Goal: Task Accomplishment & Management: Use online tool/utility

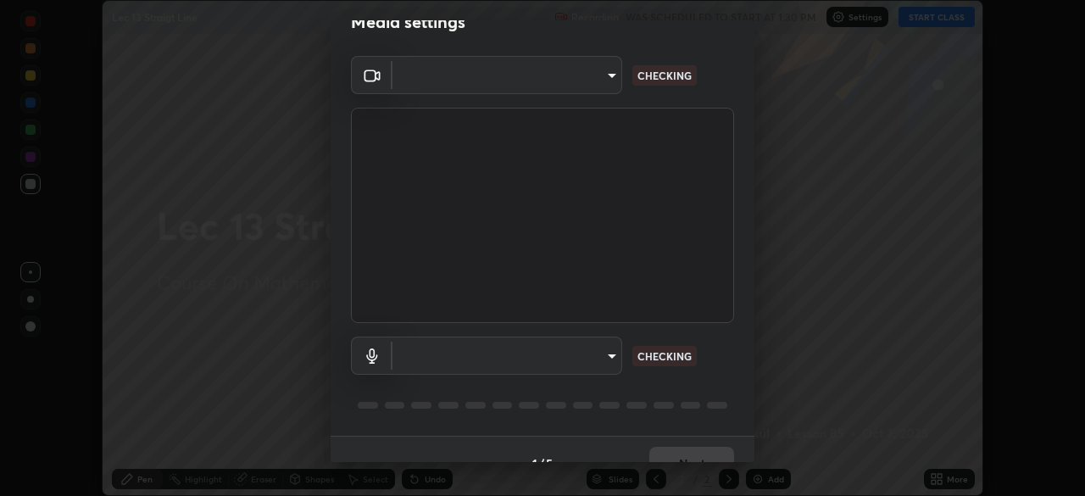
scroll to position [36, 0]
type input "dcfdf22e5c1df7ea5543dcfab5f97d1ca77f9af45aee9585751398583aede383"
type input "default"
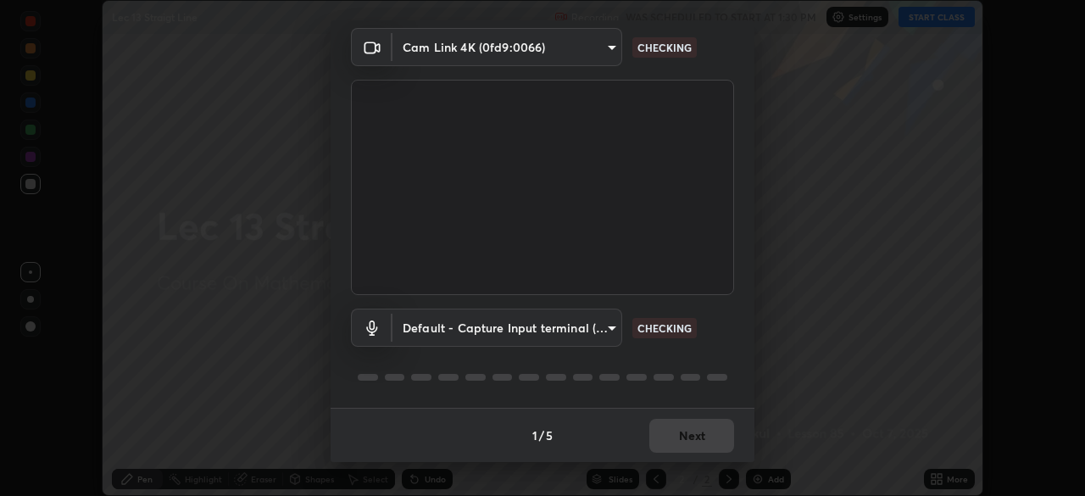
scroll to position [58, 0]
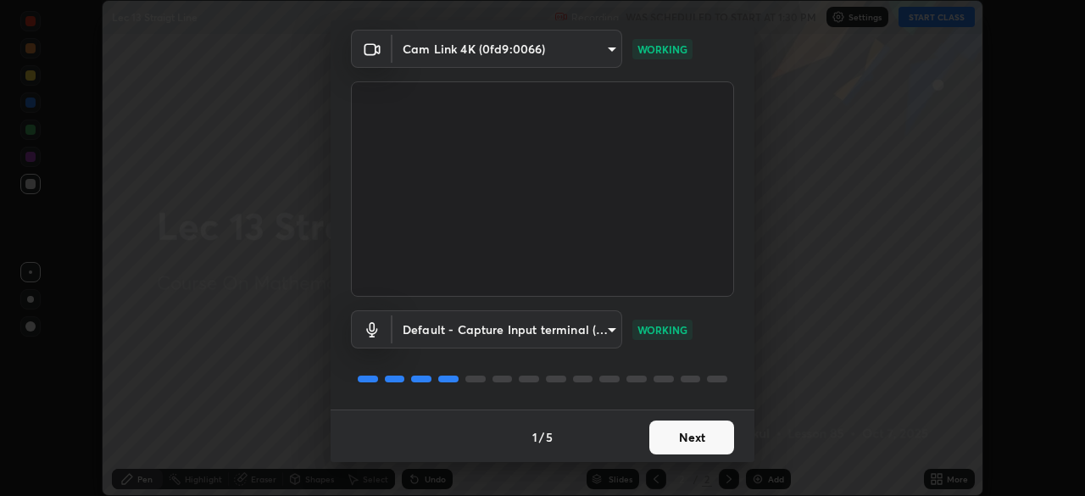
click at [691, 436] on button "Next" at bounding box center [691, 437] width 85 height 34
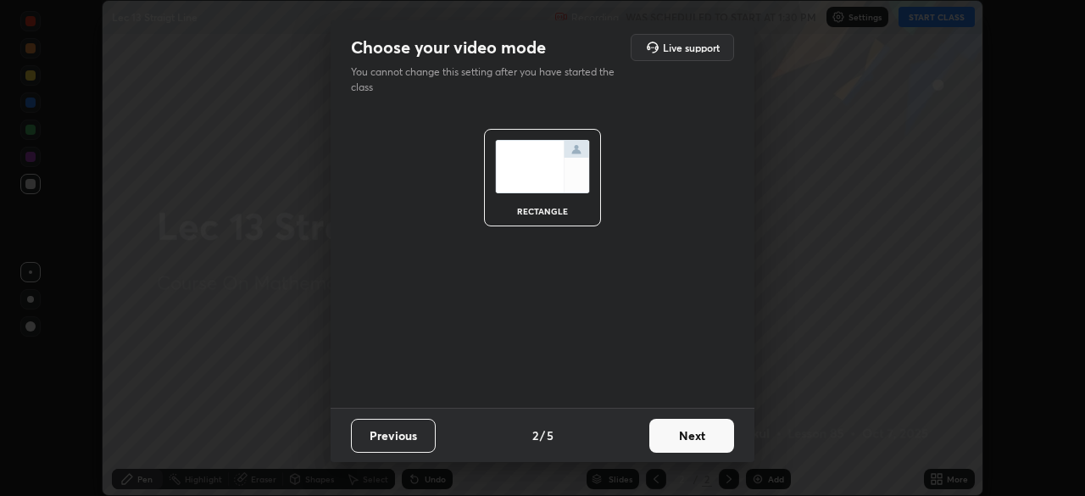
scroll to position [0, 0]
click at [693, 442] on button "Next" at bounding box center [691, 436] width 85 height 34
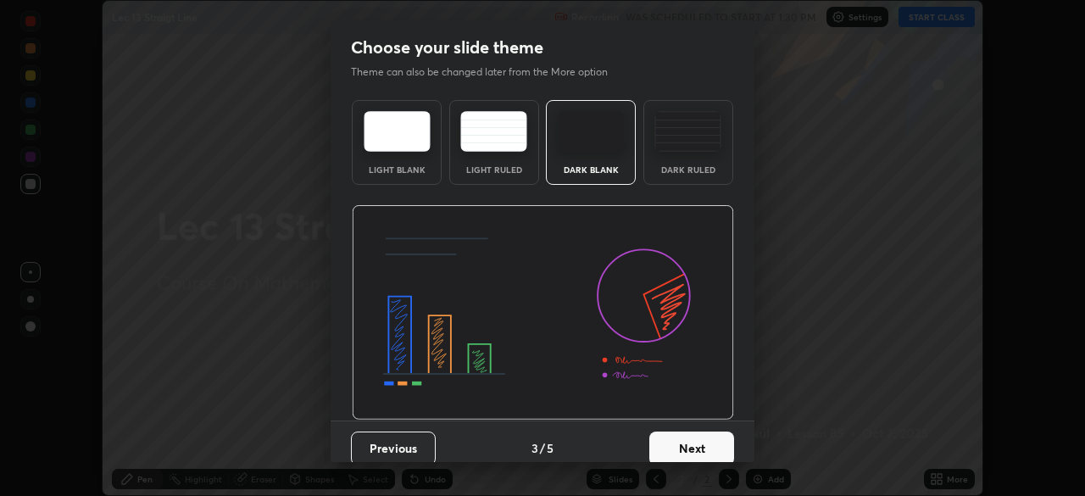
scroll to position [13, 0]
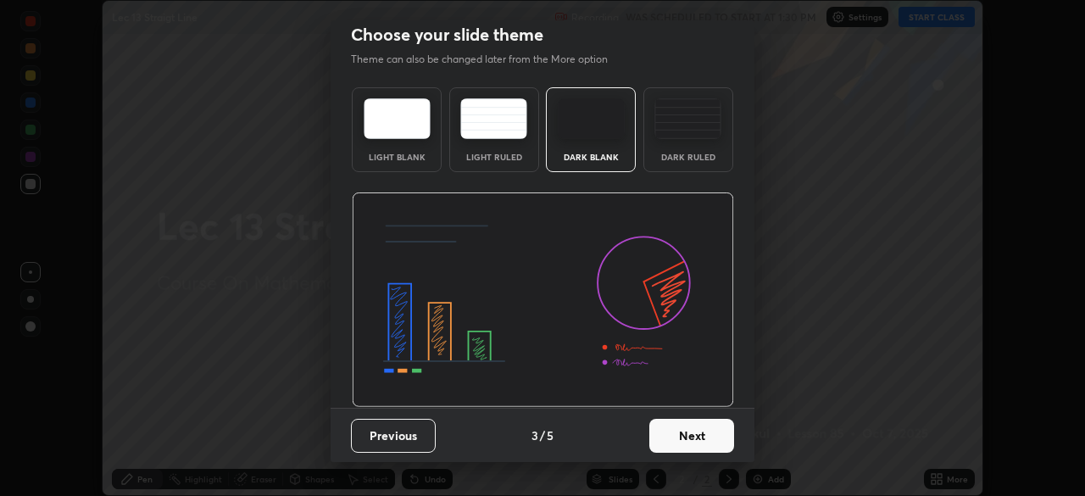
click at [697, 431] on button "Next" at bounding box center [691, 436] width 85 height 34
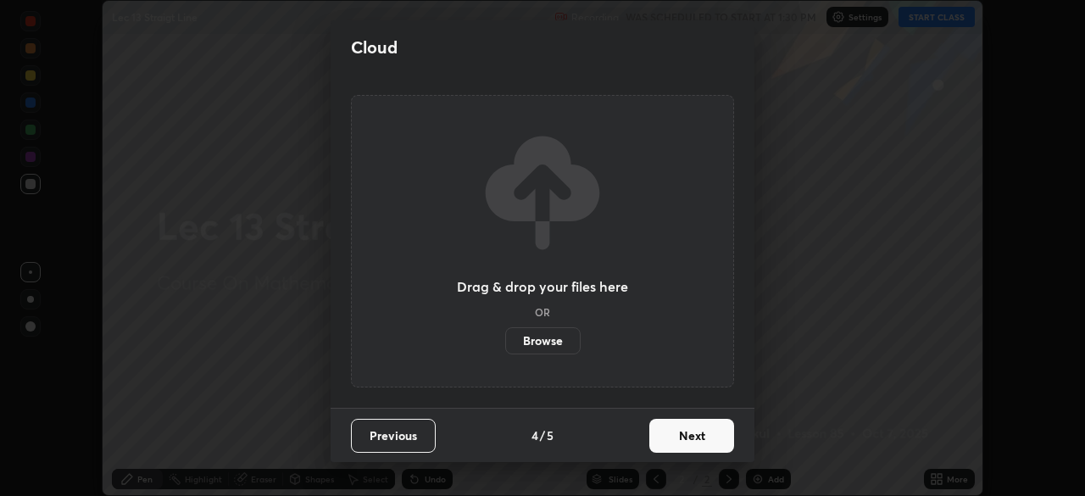
scroll to position [0, 0]
click at [697, 437] on button "Next" at bounding box center [691, 436] width 85 height 34
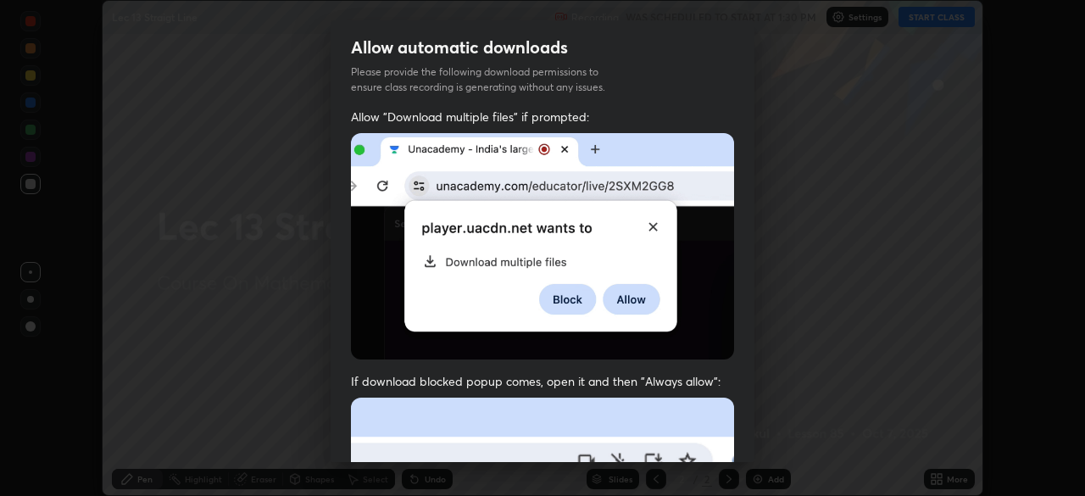
scroll to position [40, 0]
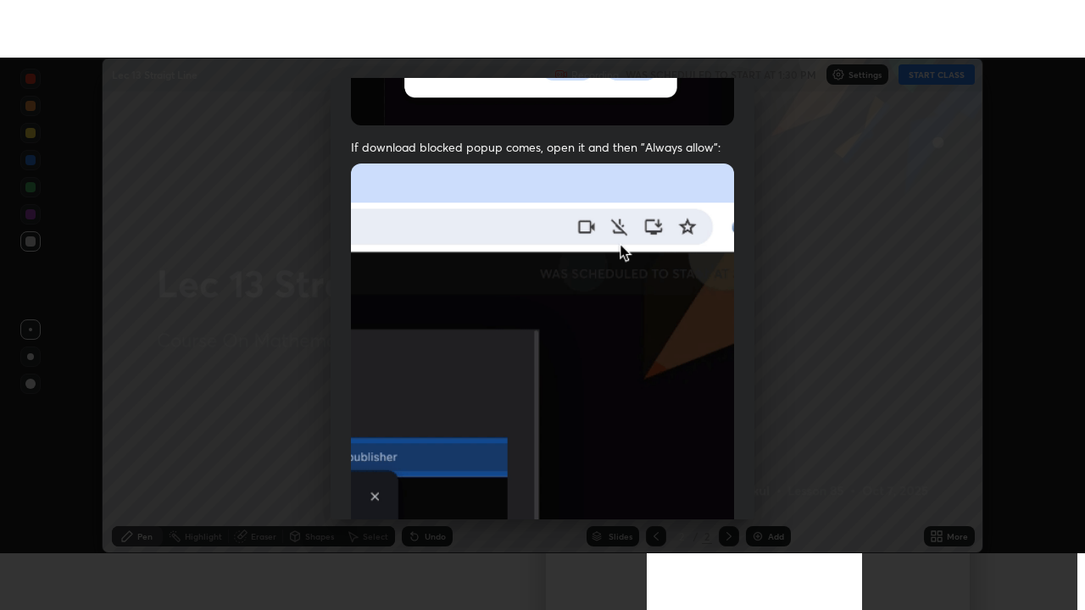
scroll to position [406, 0]
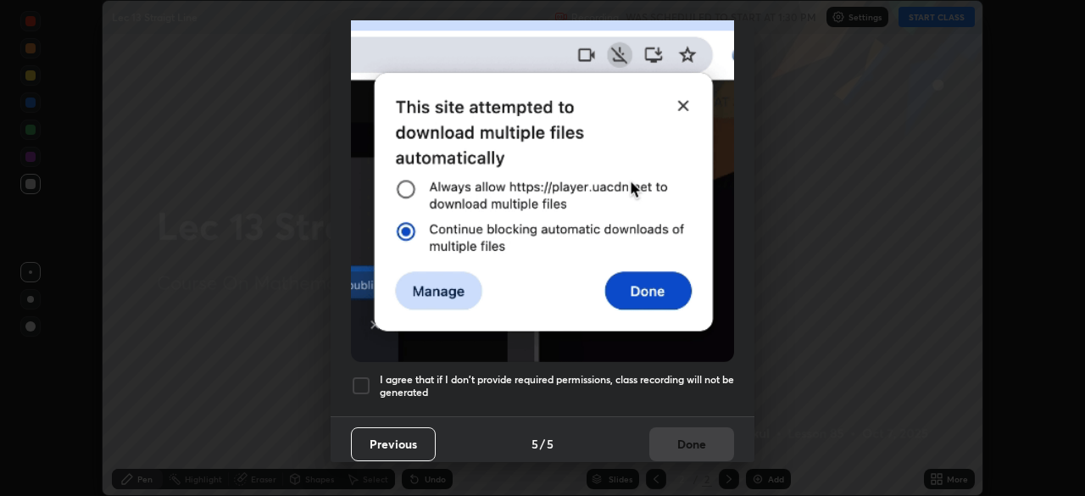
click at [690, 373] on h5 "I agree that if I don't provide required permissions, class recording will not …" at bounding box center [557, 386] width 354 height 26
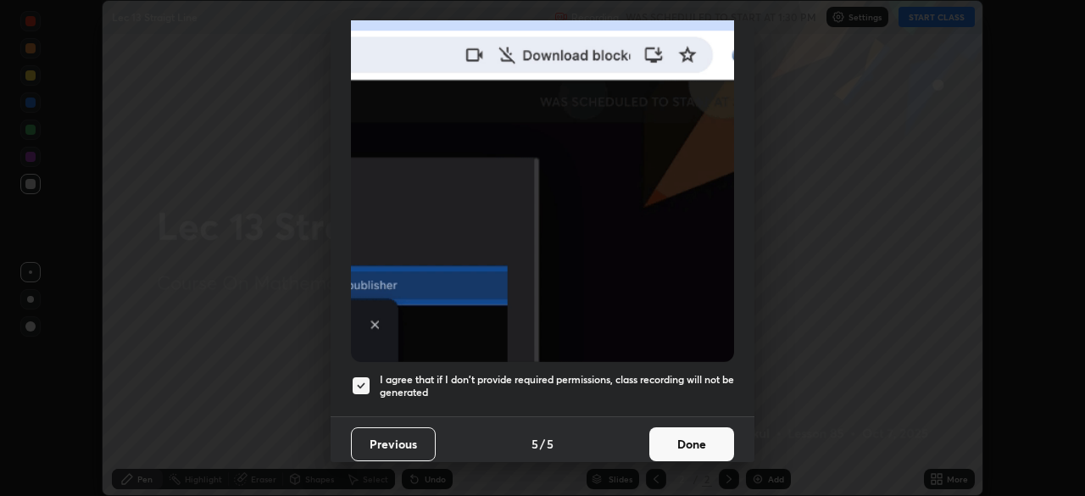
click at [688, 427] on button "Done" at bounding box center [691, 444] width 85 height 34
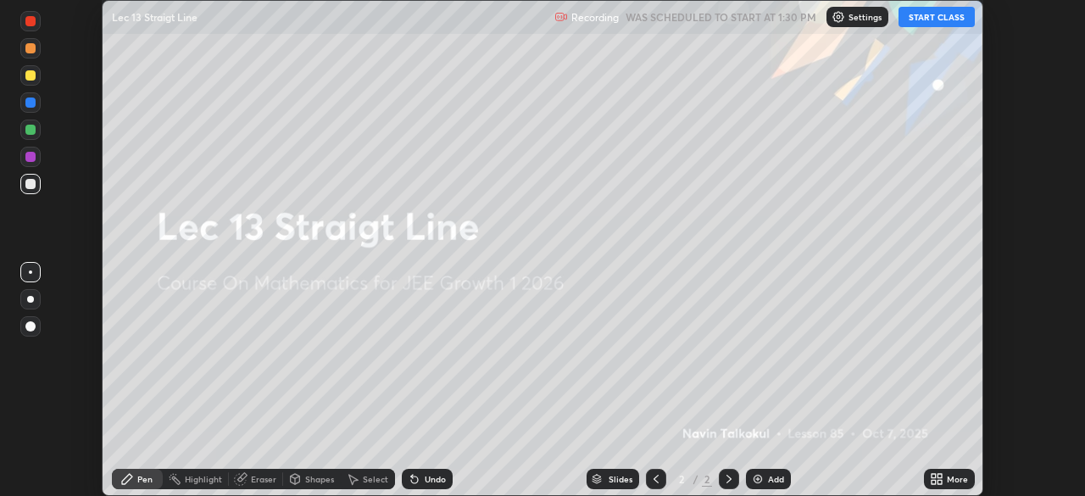
click at [960, 16] on button "START CLASS" at bounding box center [936, 17] width 76 height 20
click at [949, 451] on div "More" at bounding box center [949, 479] width 51 height 20
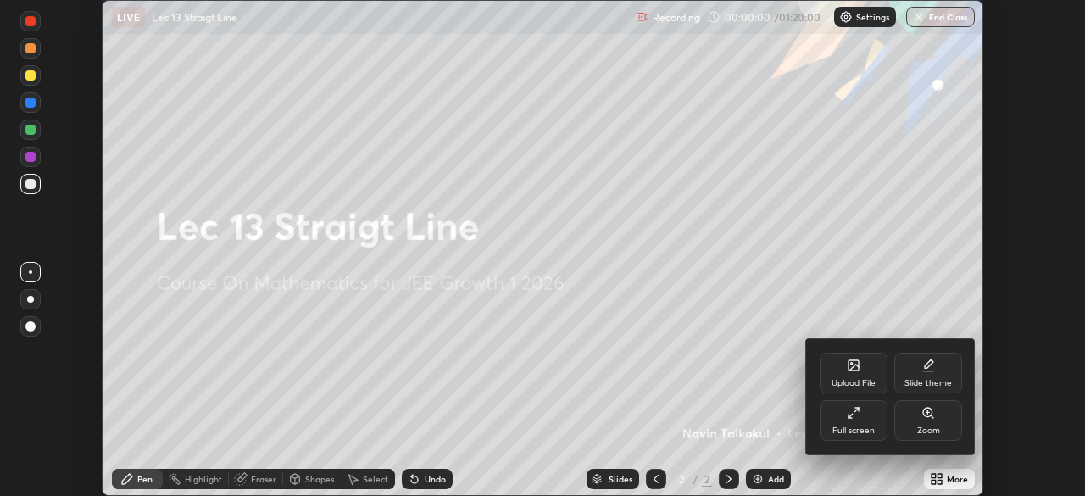
click at [878, 420] on div "Full screen" at bounding box center [854, 420] width 68 height 41
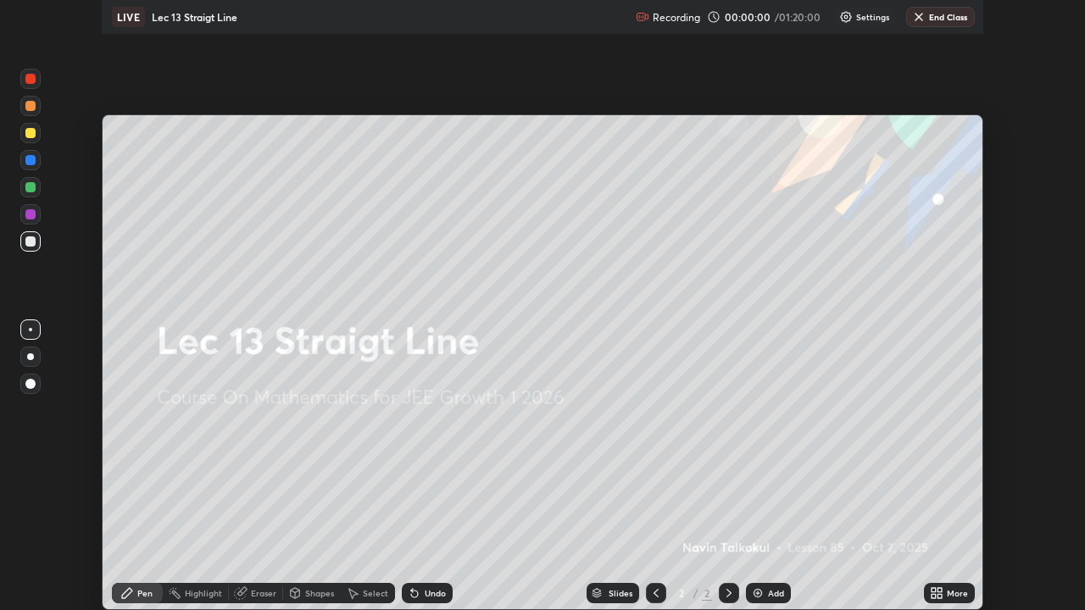
scroll to position [610, 1085]
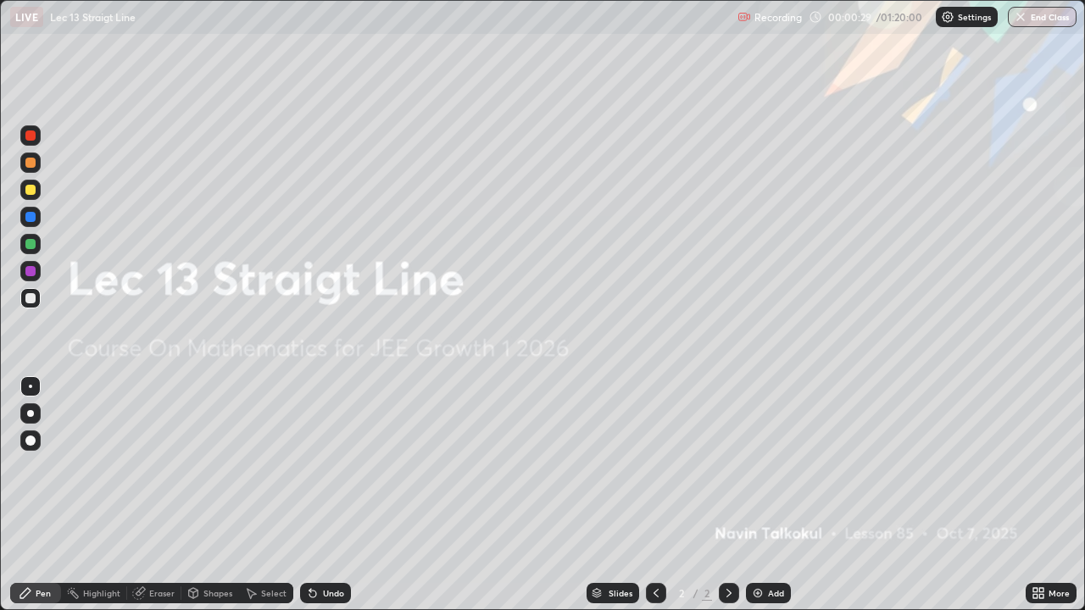
click at [771, 451] on div "Add" at bounding box center [776, 593] width 16 height 8
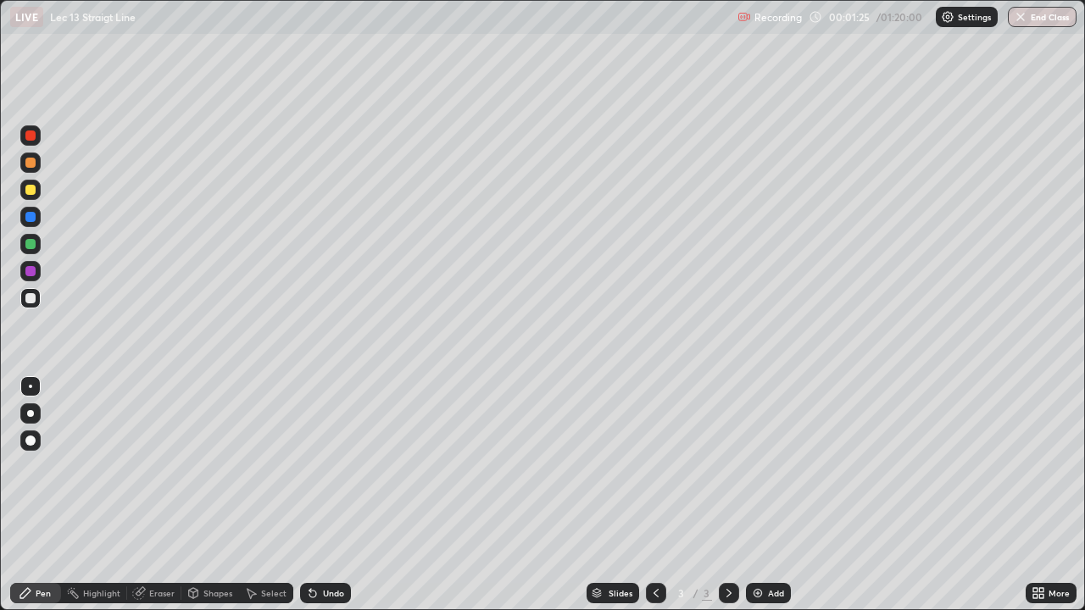
click at [325, 451] on div "Undo" at bounding box center [333, 593] width 21 height 8
click at [334, 451] on div "Undo" at bounding box center [325, 593] width 51 height 20
click at [772, 451] on div "Add" at bounding box center [776, 593] width 16 height 8
click at [653, 451] on icon at bounding box center [655, 593] width 5 height 8
click at [649, 451] on icon at bounding box center [656, 593] width 14 height 14
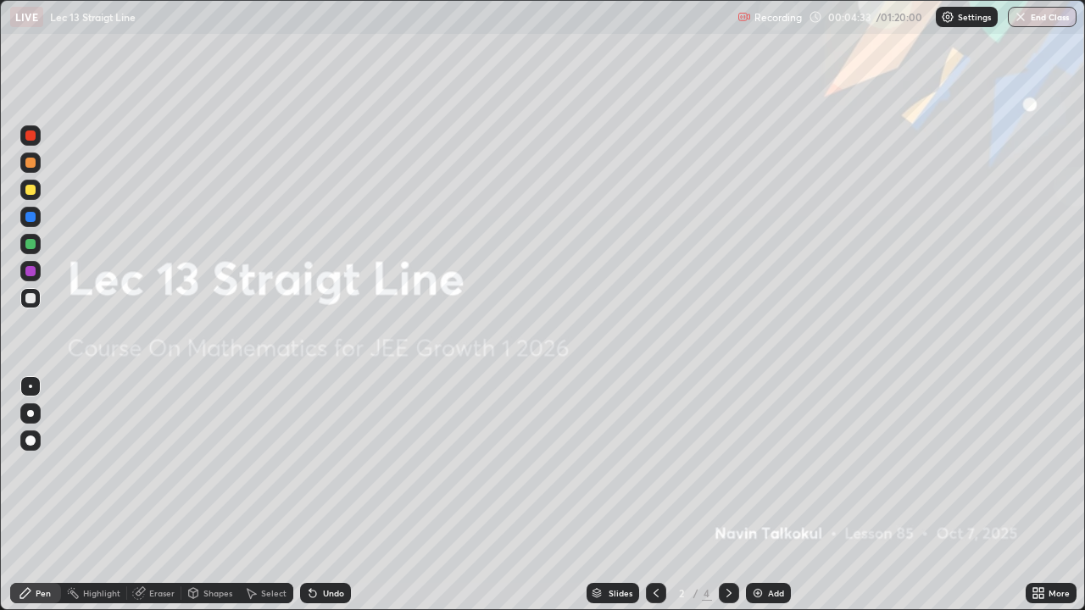
click at [722, 451] on icon at bounding box center [729, 593] width 14 height 14
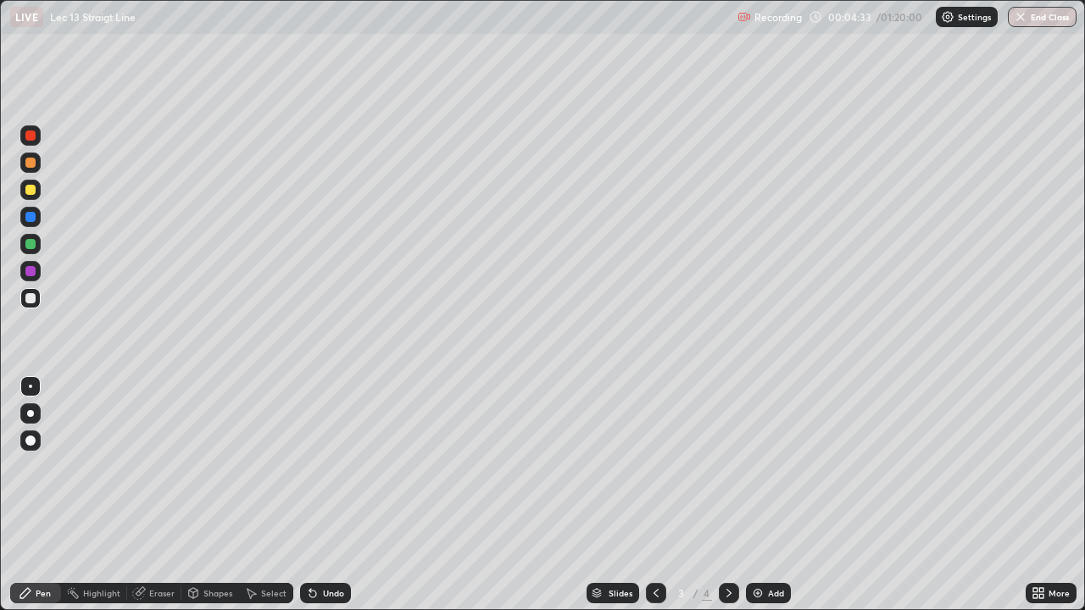
click at [727, 451] on icon at bounding box center [729, 593] width 14 height 14
click at [726, 451] on icon at bounding box center [728, 593] width 5 height 8
click at [654, 451] on icon at bounding box center [656, 593] width 14 height 14
click at [331, 451] on div "Undo" at bounding box center [333, 593] width 21 height 8
click at [762, 451] on img at bounding box center [758, 593] width 14 height 14
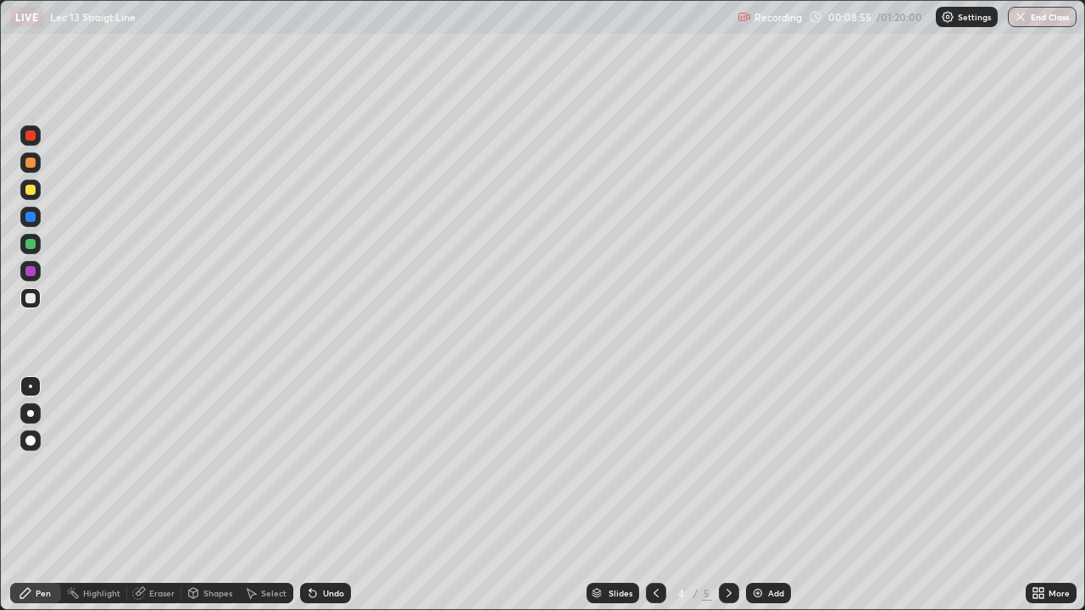
click at [336, 451] on div "Undo" at bounding box center [333, 593] width 21 height 8
click at [154, 451] on div "Eraser" at bounding box center [161, 593] width 25 height 8
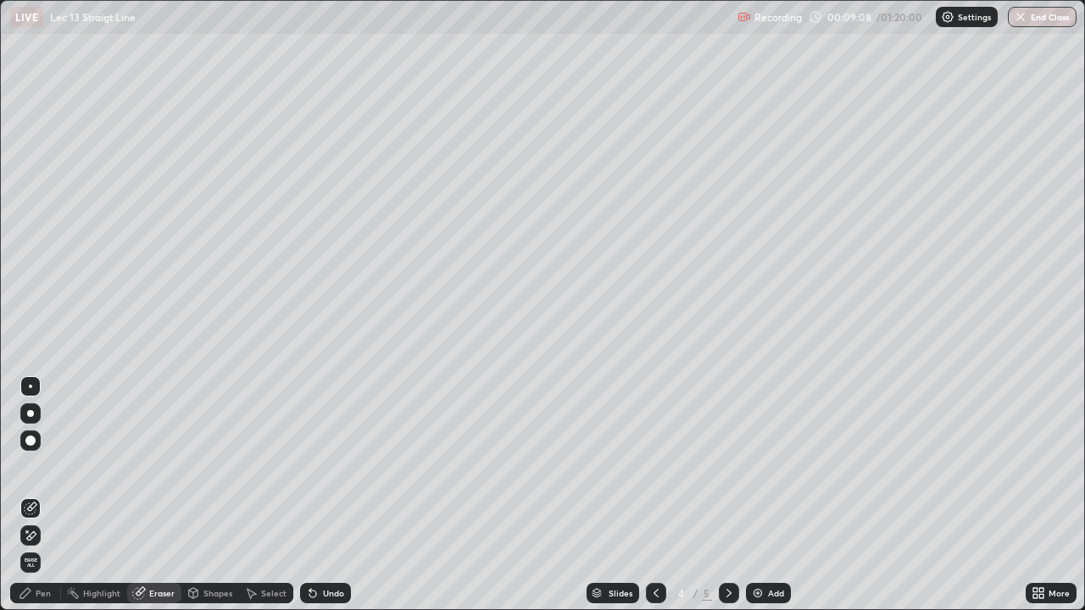
click at [41, 451] on div "Pen" at bounding box center [43, 593] width 15 height 8
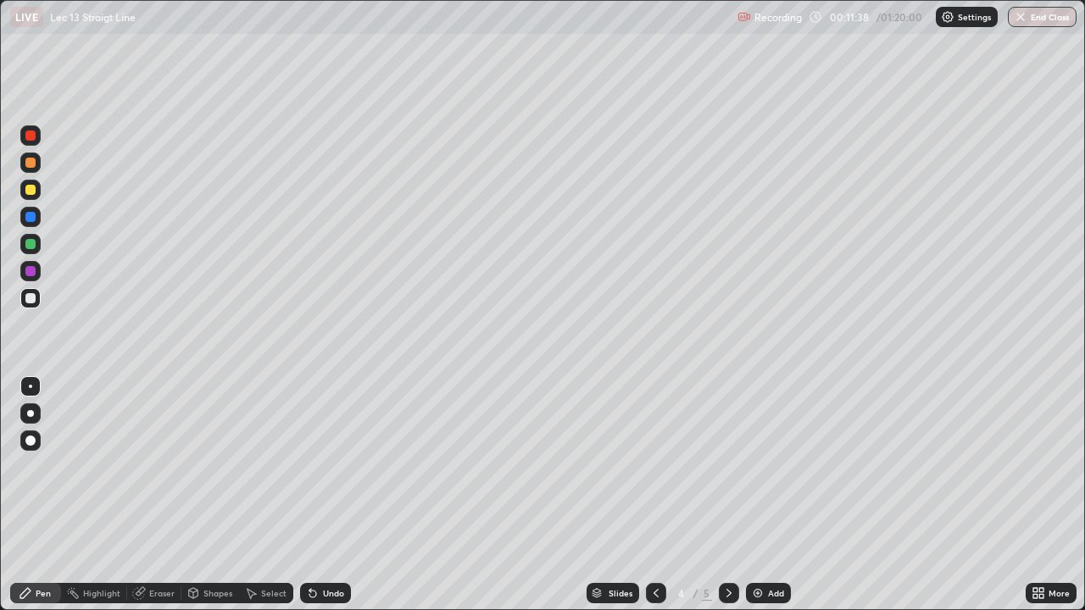
click at [315, 451] on div "Undo" at bounding box center [325, 593] width 51 height 20
click at [326, 451] on div "Undo" at bounding box center [333, 593] width 21 height 8
click at [764, 451] on div "Add" at bounding box center [768, 593] width 45 height 20
click at [340, 451] on div "Undo" at bounding box center [333, 593] width 21 height 8
click at [334, 451] on div "Undo" at bounding box center [333, 593] width 21 height 8
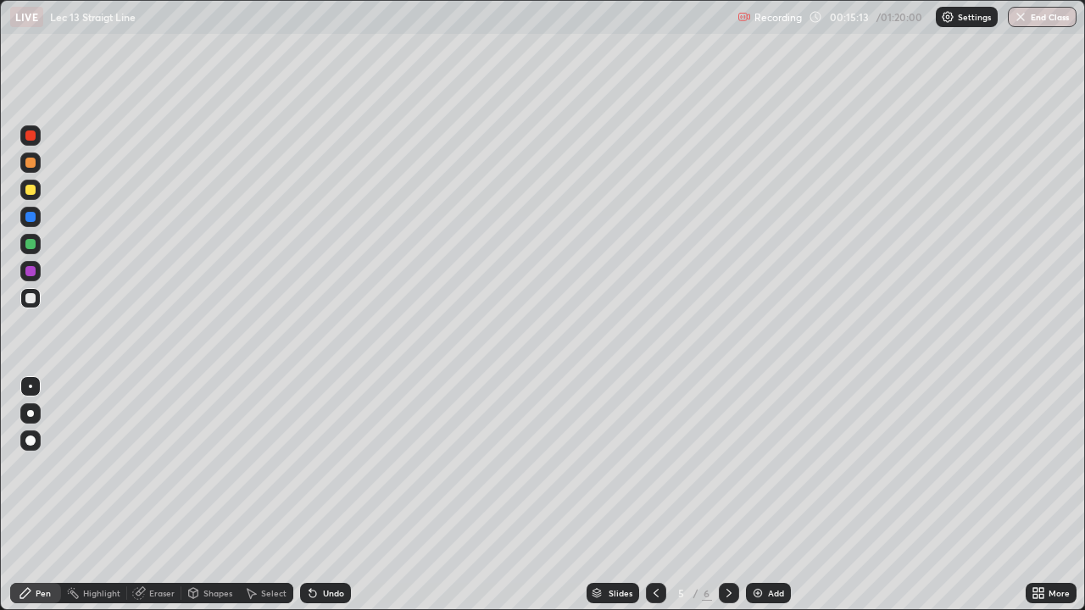
click at [335, 451] on div "Undo" at bounding box center [333, 593] width 21 height 8
click at [315, 451] on icon at bounding box center [313, 593] width 14 height 14
click at [325, 451] on div "Undo" at bounding box center [325, 593] width 51 height 20
click at [323, 451] on div "Undo" at bounding box center [325, 593] width 51 height 20
click at [324, 451] on div "Undo" at bounding box center [325, 593] width 51 height 20
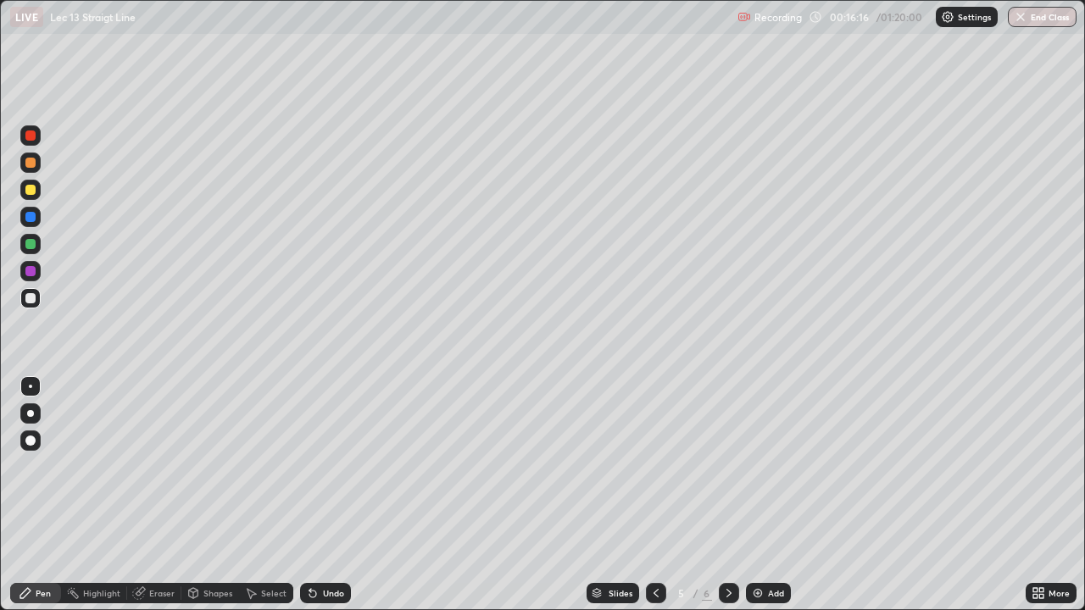
click at [324, 451] on div "Undo" at bounding box center [325, 593] width 51 height 20
click at [323, 451] on div "Undo" at bounding box center [325, 593] width 51 height 20
click at [322, 451] on div "Undo" at bounding box center [325, 593] width 51 height 20
click at [320, 451] on div "Undo" at bounding box center [325, 593] width 51 height 20
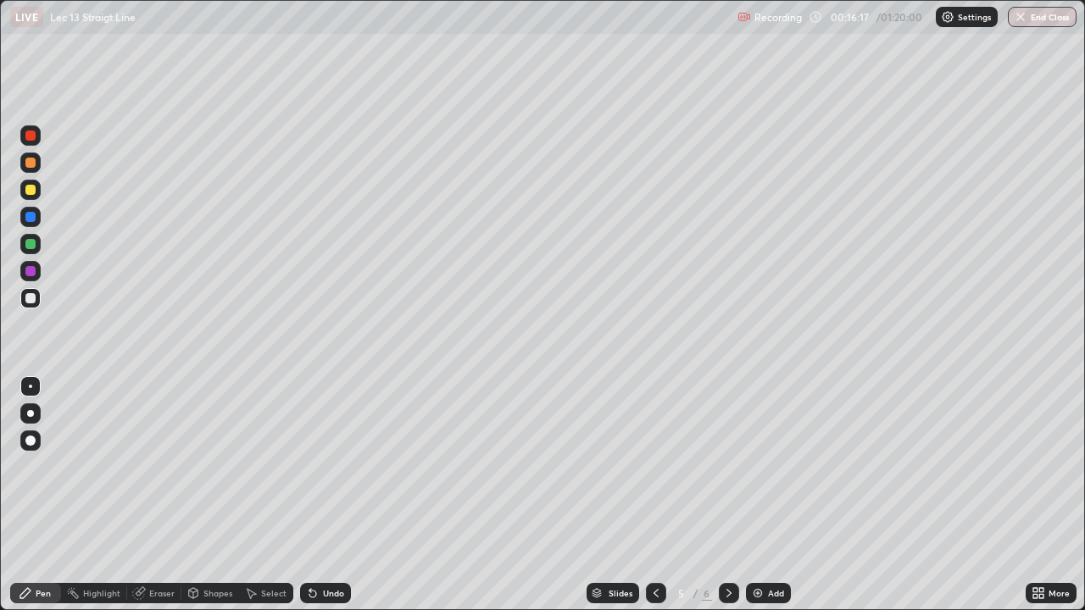
click at [321, 451] on div "Undo" at bounding box center [325, 593] width 51 height 20
click at [320, 451] on div "Undo" at bounding box center [325, 593] width 51 height 20
click at [319, 451] on div "Undo" at bounding box center [325, 593] width 51 height 20
click at [654, 451] on icon at bounding box center [656, 593] width 14 height 14
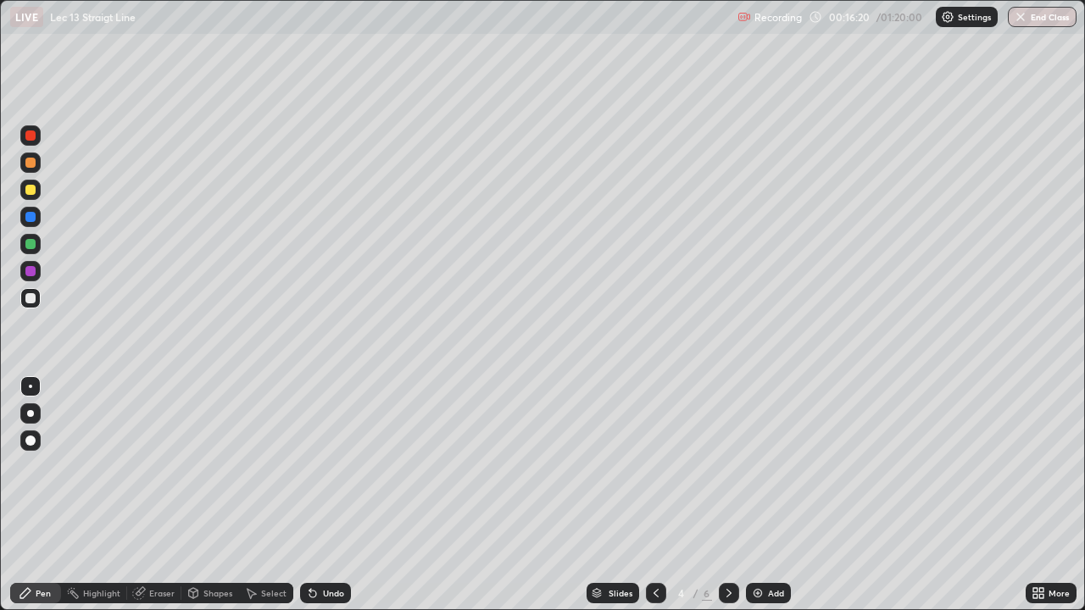
click at [653, 451] on icon at bounding box center [656, 593] width 14 height 14
click at [725, 451] on icon at bounding box center [729, 593] width 14 height 14
click at [729, 451] on icon at bounding box center [729, 593] width 14 height 14
click at [328, 451] on div "Undo" at bounding box center [325, 593] width 51 height 20
click at [323, 451] on div "Undo" at bounding box center [333, 593] width 21 height 8
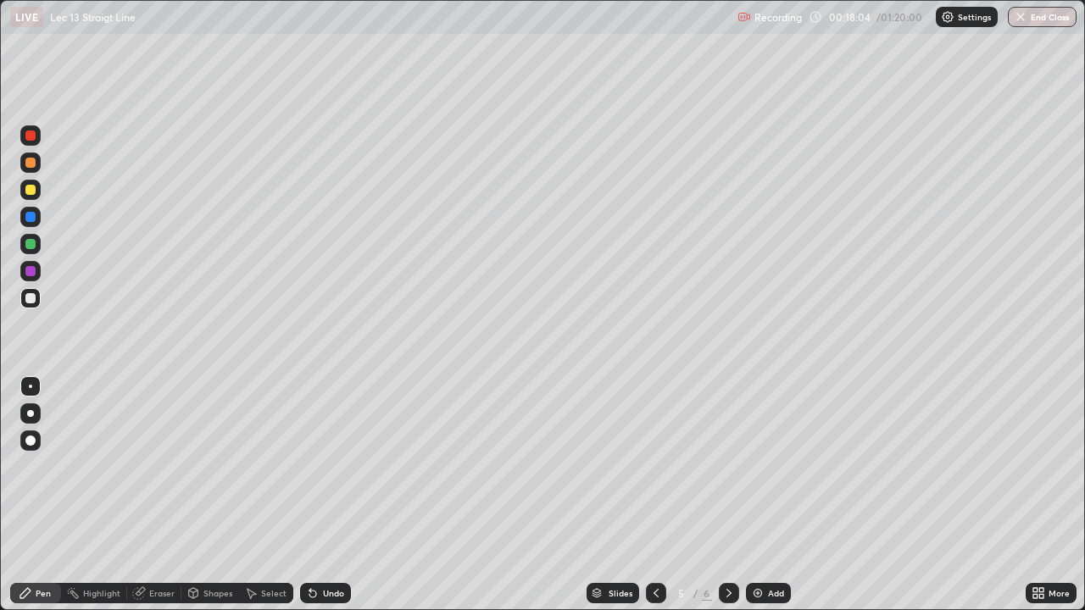
click at [323, 451] on div "Undo" at bounding box center [333, 593] width 21 height 8
click at [654, 451] on icon at bounding box center [656, 593] width 14 height 14
click at [726, 451] on icon at bounding box center [729, 593] width 14 height 14
click at [725, 451] on icon at bounding box center [729, 593] width 14 height 14
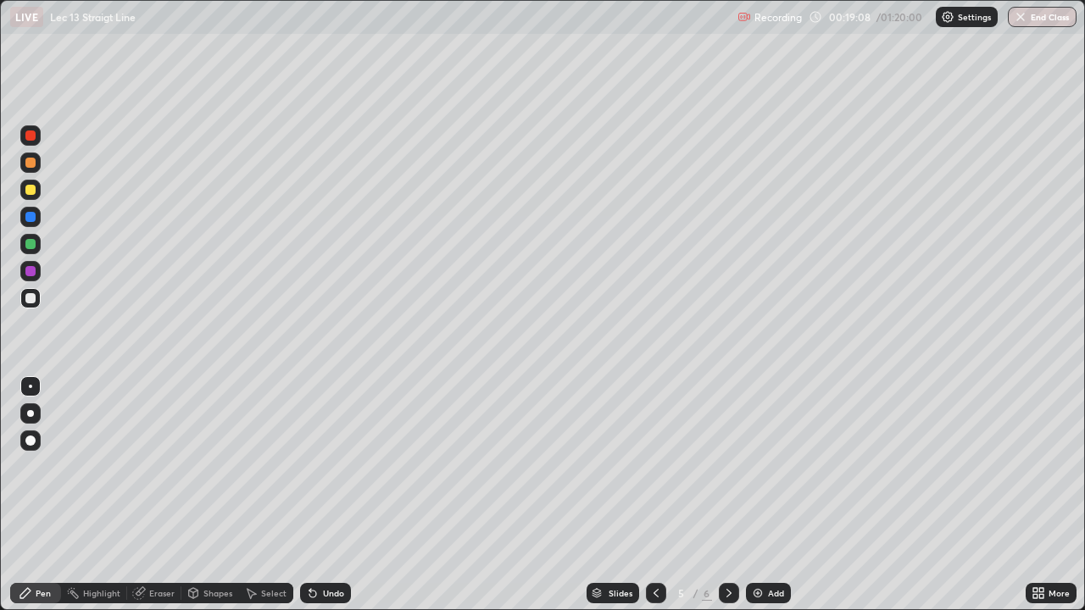
click at [654, 451] on icon at bounding box center [656, 593] width 14 height 14
click at [165, 451] on div "Eraser" at bounding box center [161, 593] width 25 height 8
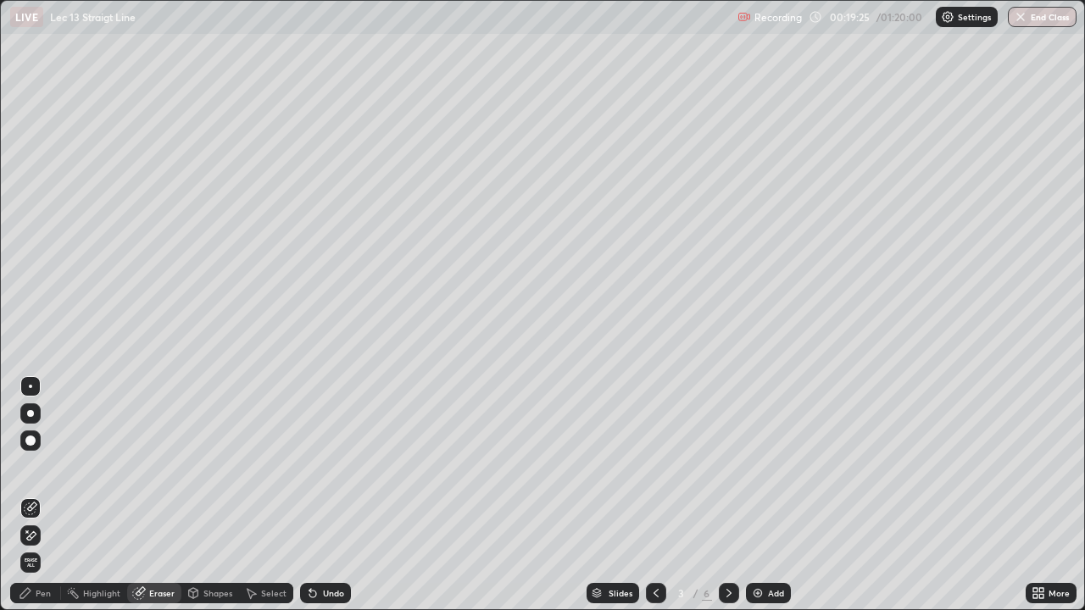
click at [47, 451] on div "Pen" at bounding box center [43, 593] width 15 height 8
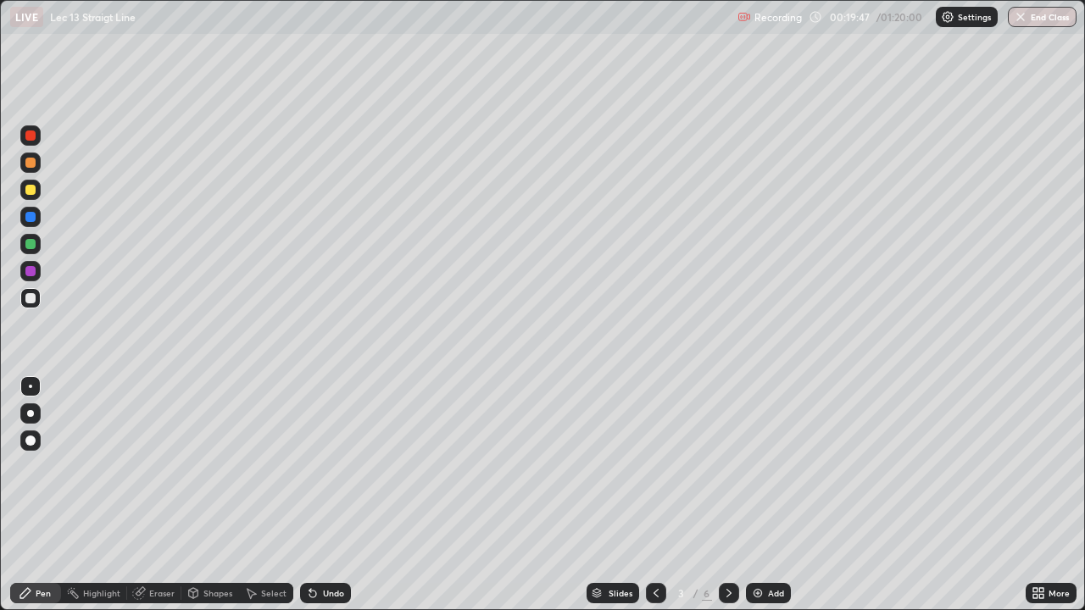
click at [149, 451] on div "Eraser" at bounding box center [161, 593] width 25 height 8
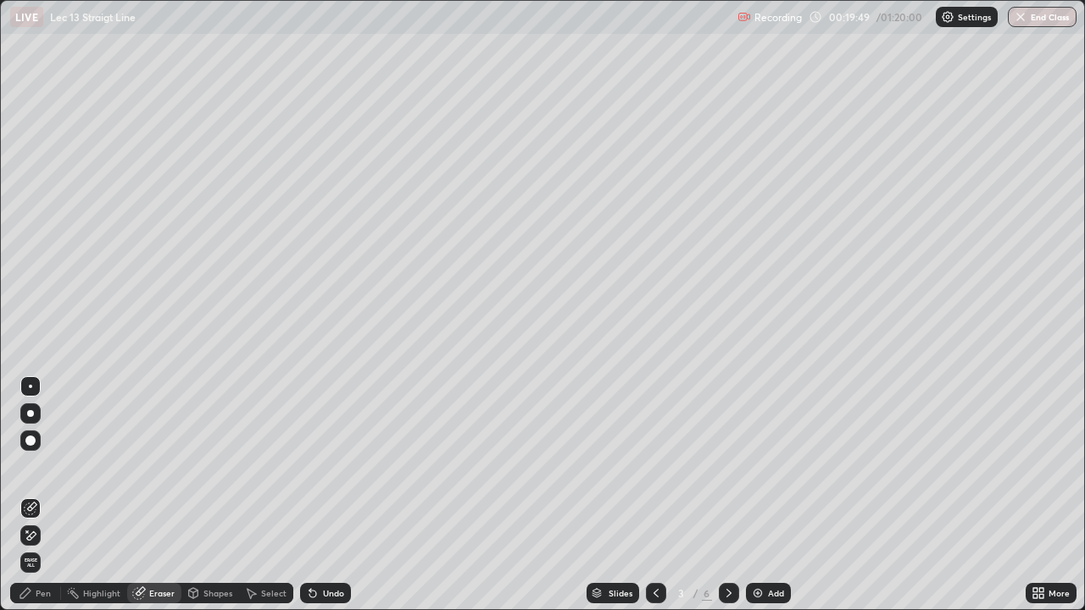
click at [48, 451] on div "Pen" at bounding box center [43, 593] width 15 height 8
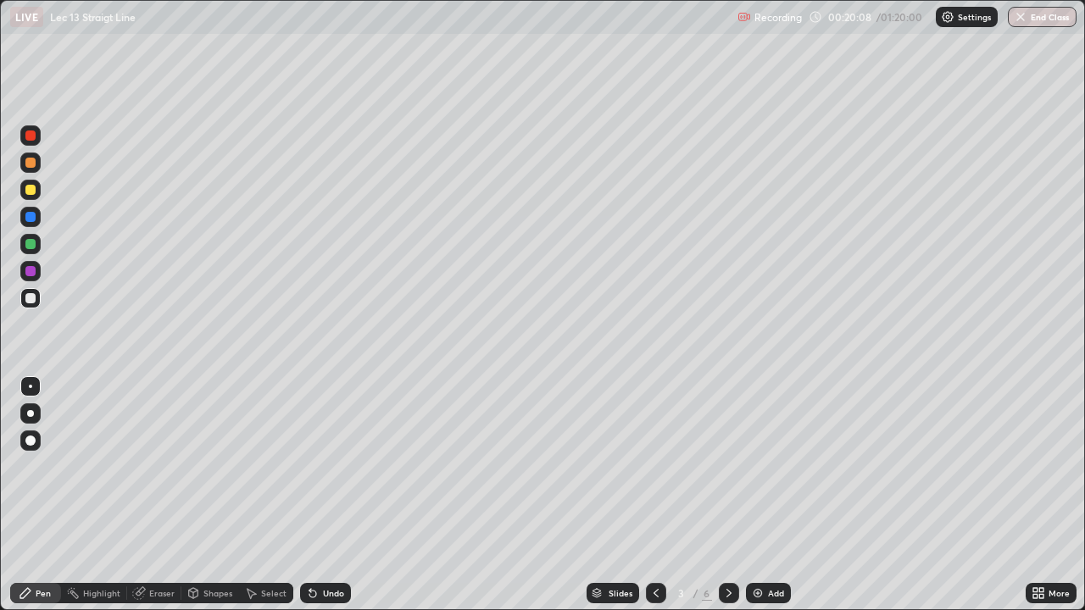
click at [729, 451] on icon at bounding box center [729, 593] width 14 height 14
click at [727, 451] on icon at bounding box center [729, 593] width 14 height 14
click at [764, 451] on div "Add" at bounding box center [768, 593] width 45 height 20
click at [331, 451] on div "Undo" at bounding box center [333, 593] width 21 height 8
click at [332, 451] on div "Undo" at bounding box center [333, 593] width 21 height 8
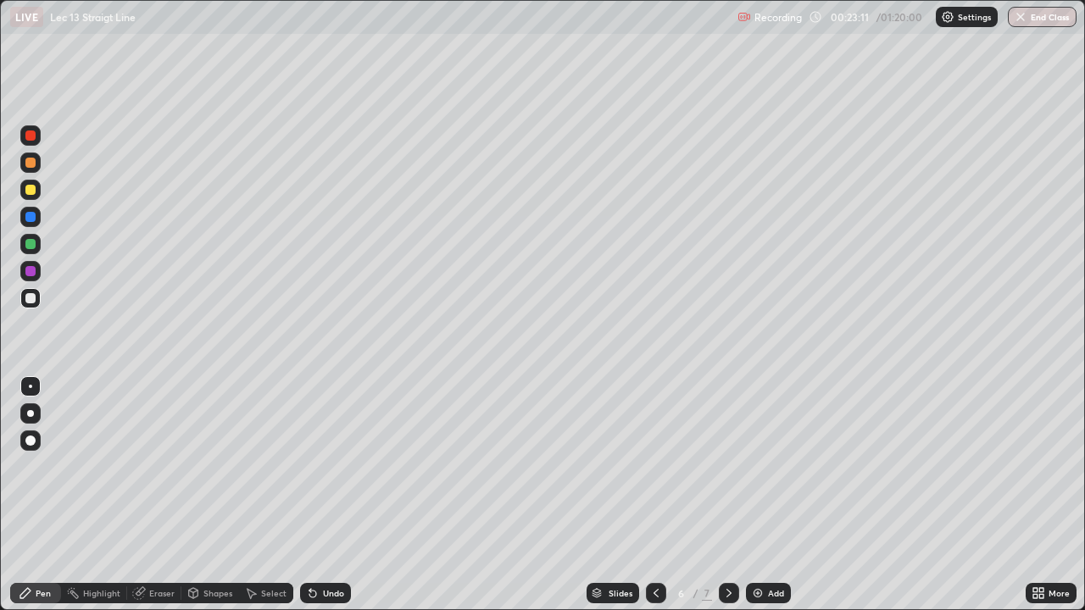
click at [334, 451] on div "Undo" at bounding box center [333, 593] width 21 height 8
click at [335, 451] on div "Undo" at bounding box center [333, 593] width 21 height 8
click at [331, 451] on div "Undo" at bounding box center [333, 593] width 21 height 8
click at [330, 451] on div "Undo" at bounding box center [325, 593] width 51 height 20
click at [328, 451] on div "Undo" at bounding box center [325, 593] width 51 height 20
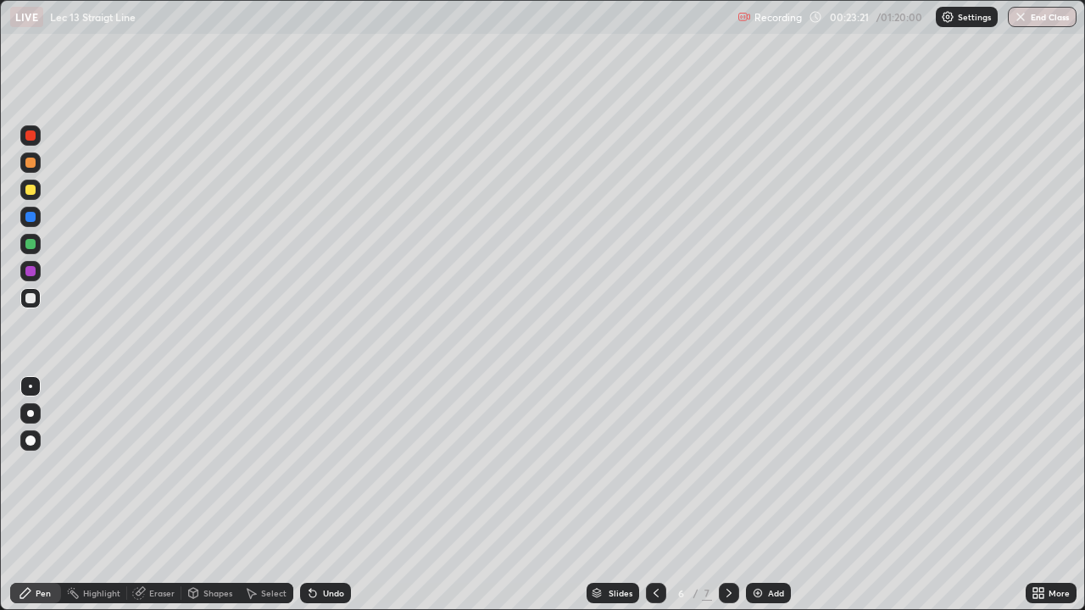
click at [318, 451] on div "Undo" at bounding box center [325, 593] width 51 height 20
click at [327, 451] on div "Undo" at bounding box center [333, 593] width 21 height 8
click at [760, 451] on img at bounding box center [758, 593] width 14 height 14
click at [647, 451] on div at bounding box center [656, 593] width 20 height 20
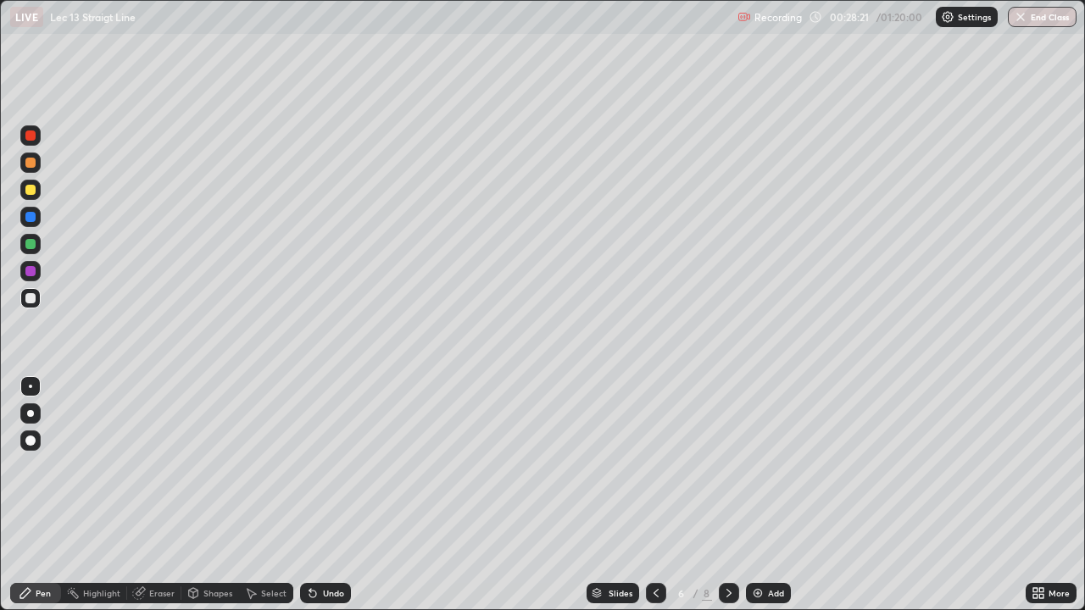
click at [720, 451] on div at bounding box center [729, 593] width 20 height 20
click at [654, 451] on icon at bounding box center [656, 593] width 14 height 14
click at [727, 451] on icon at bounding box center [728, 593] width 5 height 8
click at [335, 451] on div "Undo" at bounding box center [333, 593] width 21 height 8
click at [359, 451] on div "Slides 7 / 8 Add" at bounding box center [688, 593] width 675 height 34
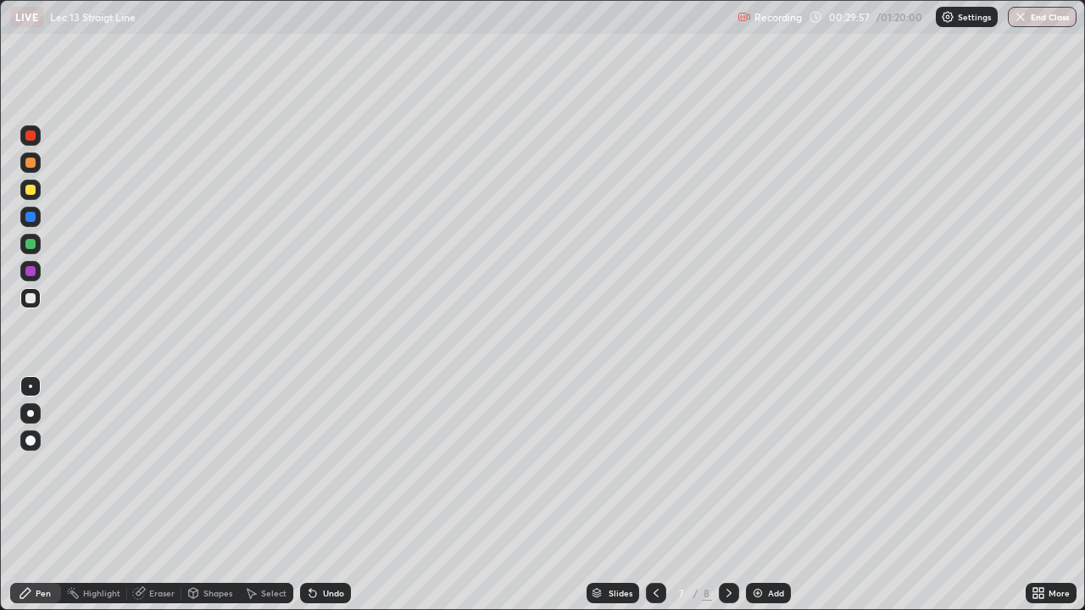
click at [166, 451] on div "Eraser" at bounding box center [161, 593] width 25 height 8
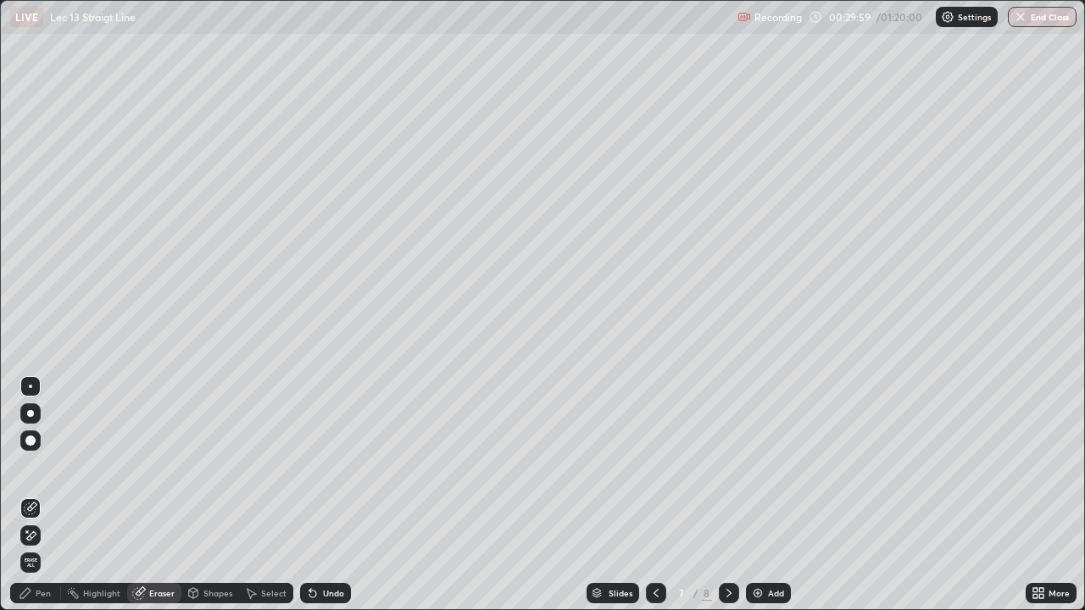
click at [48, 451] on div "Pen" at bounding box center [43, 593] width 15 height 8
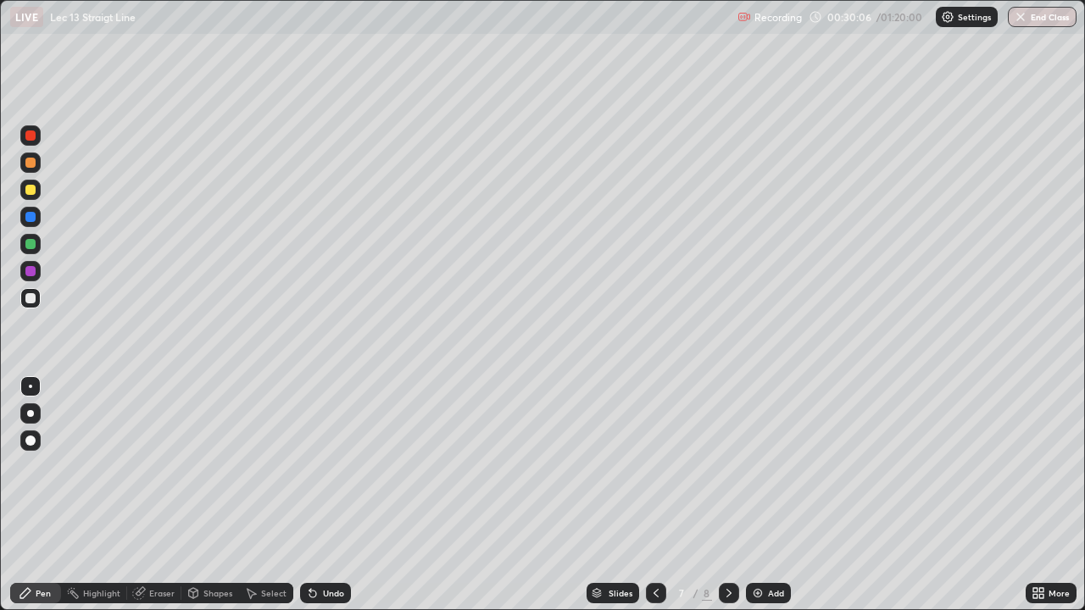
click at [652, 451] on icon at bounding box center [656, 593] width 14 height 14
click at [719, 451] on div at bounding box center [729, 593] width 20 height 20
click at [330, 451] on div "Undo" at bounding box center [333, 593] width 21 height 8
click at [331, 451] on div "Undo" at bounding box center [333, 593] width 21 height 8
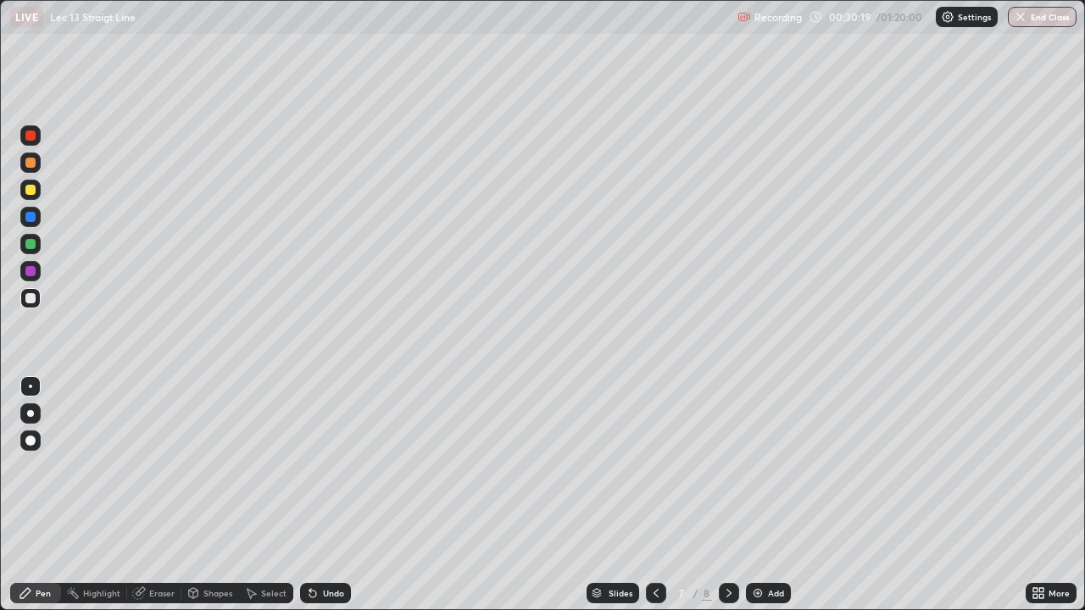
click at [330, 451] on div "Undo" at bounding box center [333, 593] width 21 height 8
click at [342, 451] on div "Undo" at bounding box center [333, 593] width 21 height 8
click at [652, 451] on icon at bounding box center [656, 593] width 14 height 14
click at [725, 451] on icon at bounding box center [729, 593] width 14 height 14
click at [653, 451] on icon at bounding box center [656, 593] width 14 height 14
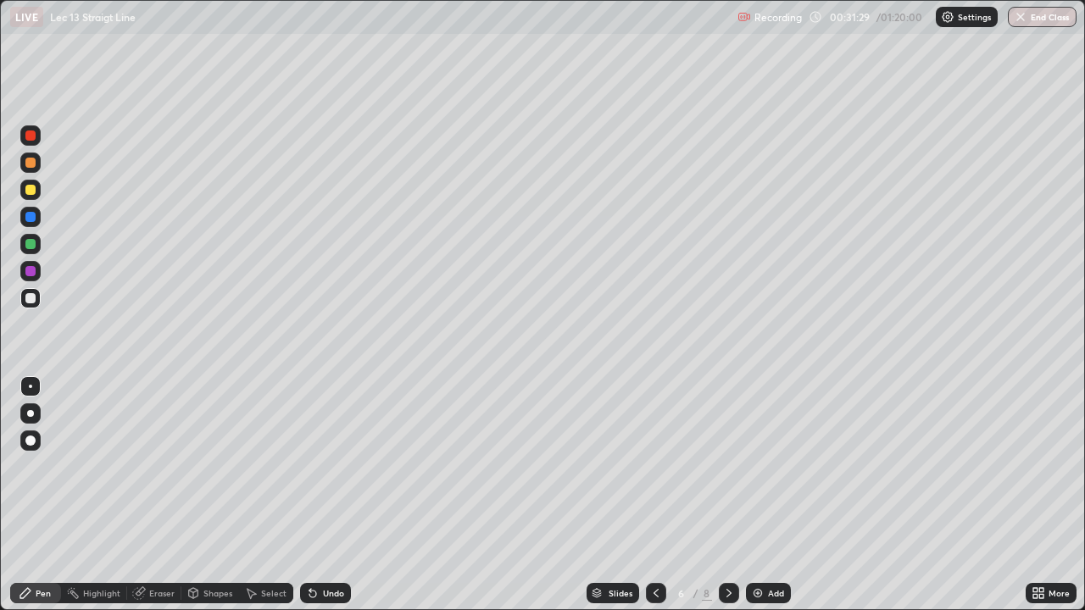
click at [725, 451] on icon at bounding box center [729, 593] width 14 height 14
click at [654, 451] on icon at bounding box center [656, 593] width 14 height 14
click at [727, 451] on icon at bounding box center [729, 593] width 14 height 14
click at [654, 451] on icon at bounding box center [656, 593] width 14 height 14
click at [732, 451] on icon at bounding box center [729, 593] width 14 height 14
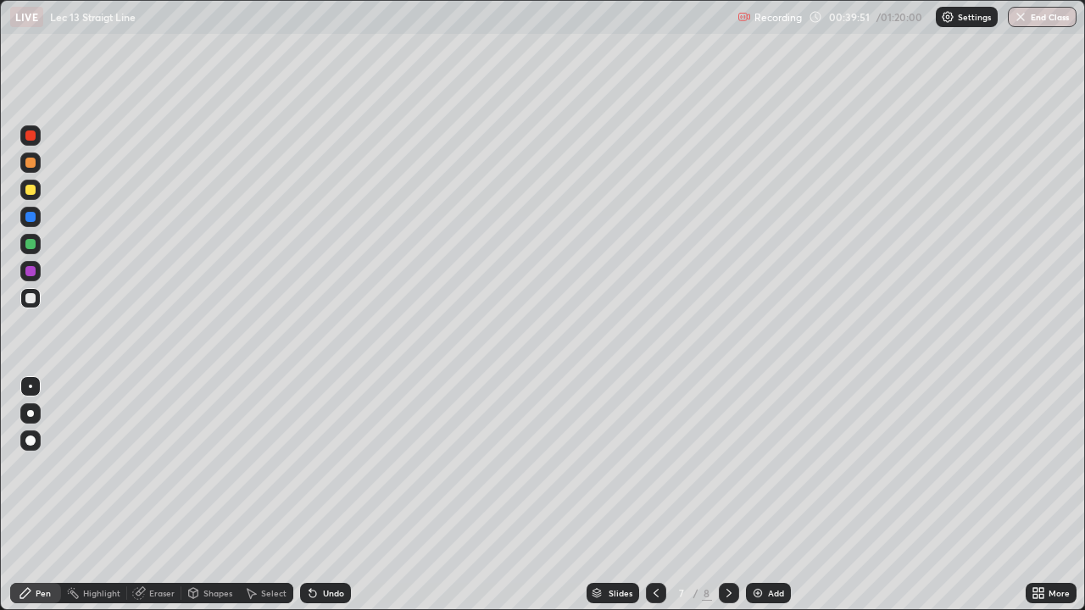
click at [770, 451] on div "Add" at bounding box center [776, 593] width 16 height 8
click at [320, 451] on div "Undo" at bounding box center [325, 593] width 51 height 20
click at [323, 451] on div "Undo" at bounding box center [333, 593] width 21 height 8
click at [330, 451] on div "Undo" at bounding box center [333, 593] width 21 height 8
click at [323, 451] on div "Undo" at bounding box center [333, 593] width 21 height 8
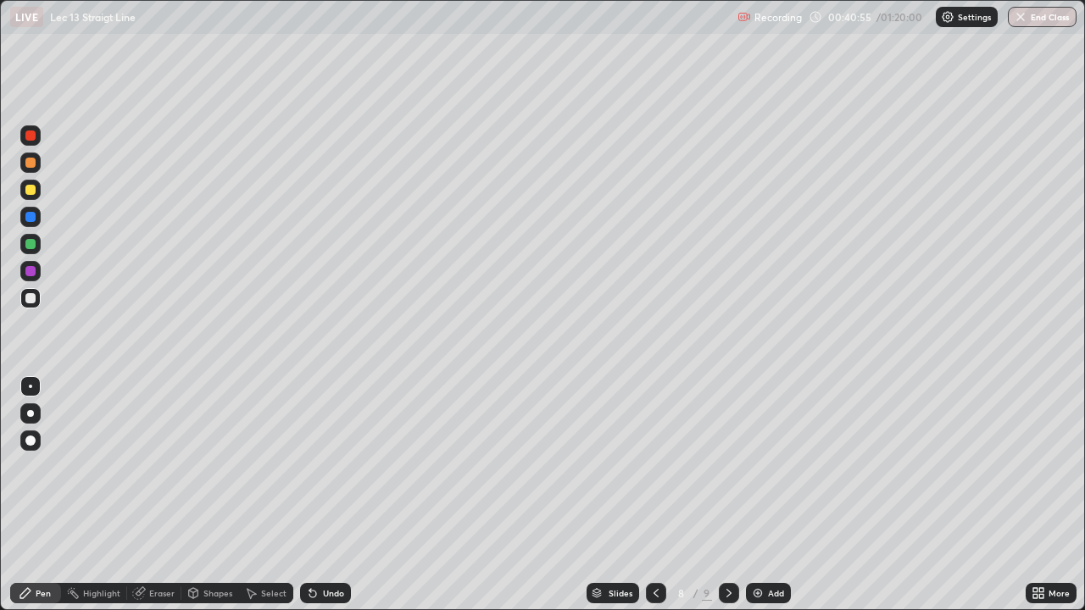
click at [320, 451] on div "Undo" at bounding box center [325, 593] width 51 height 20
click at [323, 451] on div "Undo" at bounding box center [333, 593] width 21 height 8
click at [332, 451] on div "Undo" at bounding box center [333, 593] width 21 height 8
click at [328, 451] on div "Undo" at bounding box center [333, 593] width 21 height 8
click at [334, 451] on div "Undo" at bounding box center [325, 593] width 51 height 20
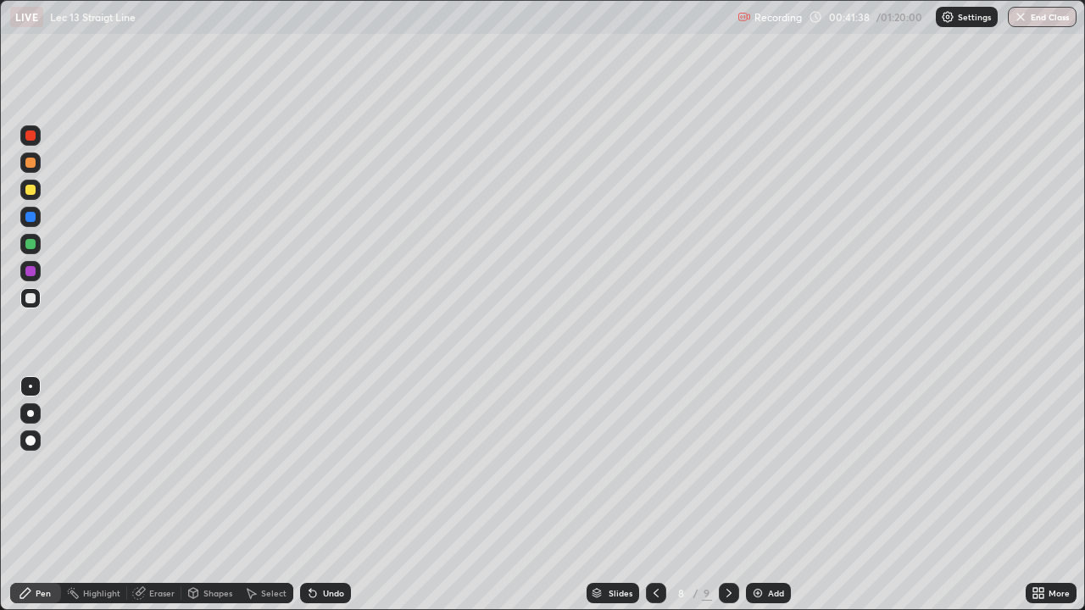
click at [330, 451] on div "Undo" at bounding box center [333, 593] width 21 height 8
click at [332, 451] on div "Undo" at bounding box center [333, 593] width 21 height 8
click at [334, 451] on div "Undo" at bounding box center [333, 593] width 21 height 8
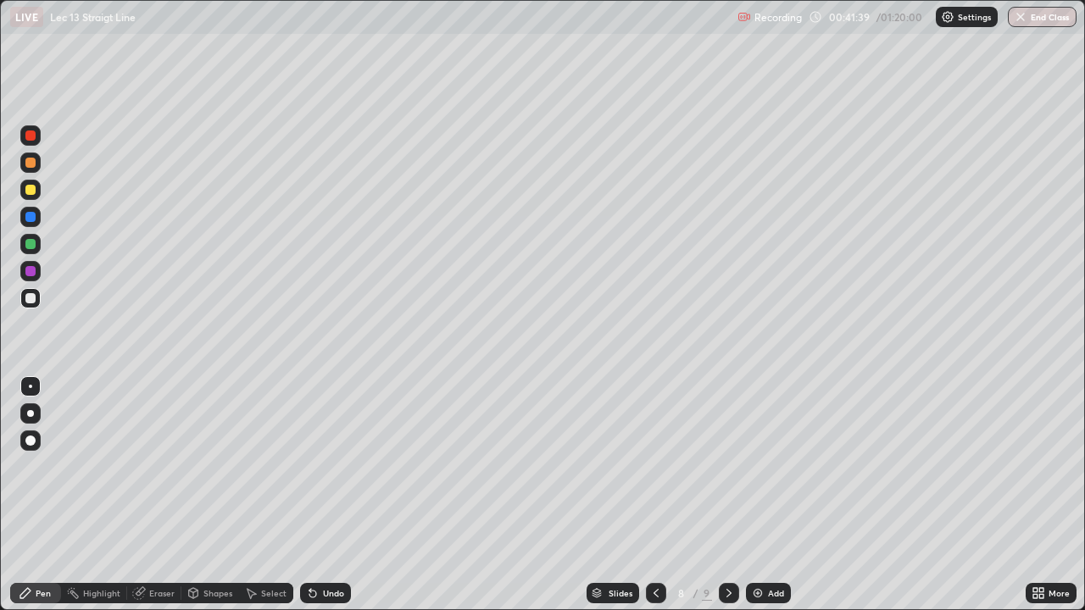
click at [336, 451] on div "Undo" at bounding box center [333, 593] width 21 height 8
click at [728, 451] on icon at bounding box center [729, 593] width 14 height 14
click at [271, 451] on div "Select" at bounding box center [273, 593] width 25 height 8
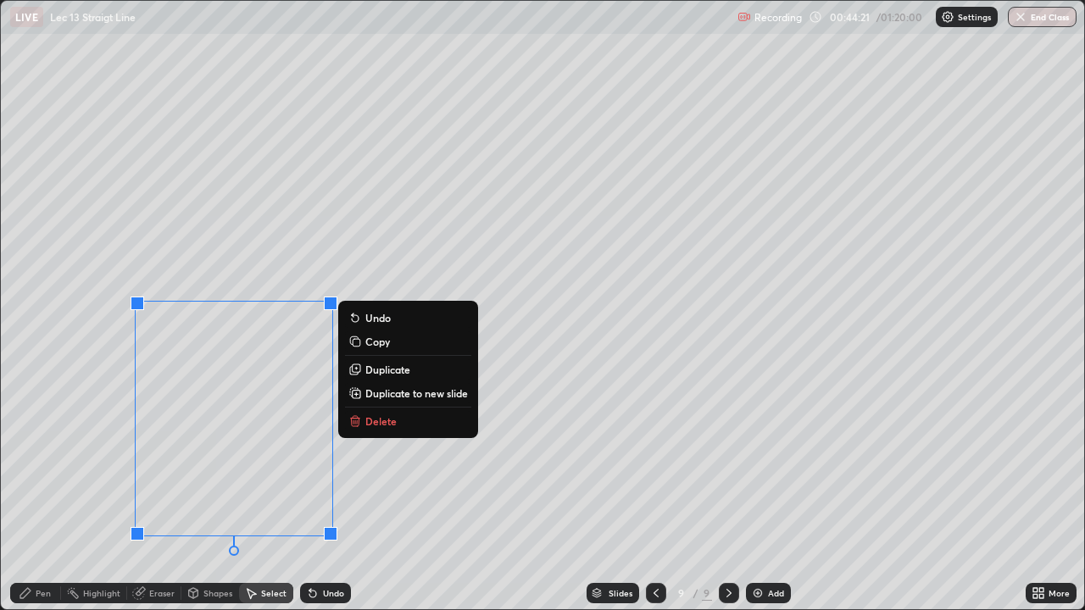
click at [376, 423] on p "Delete" at bounding box center [380, 421] width 31 height 14
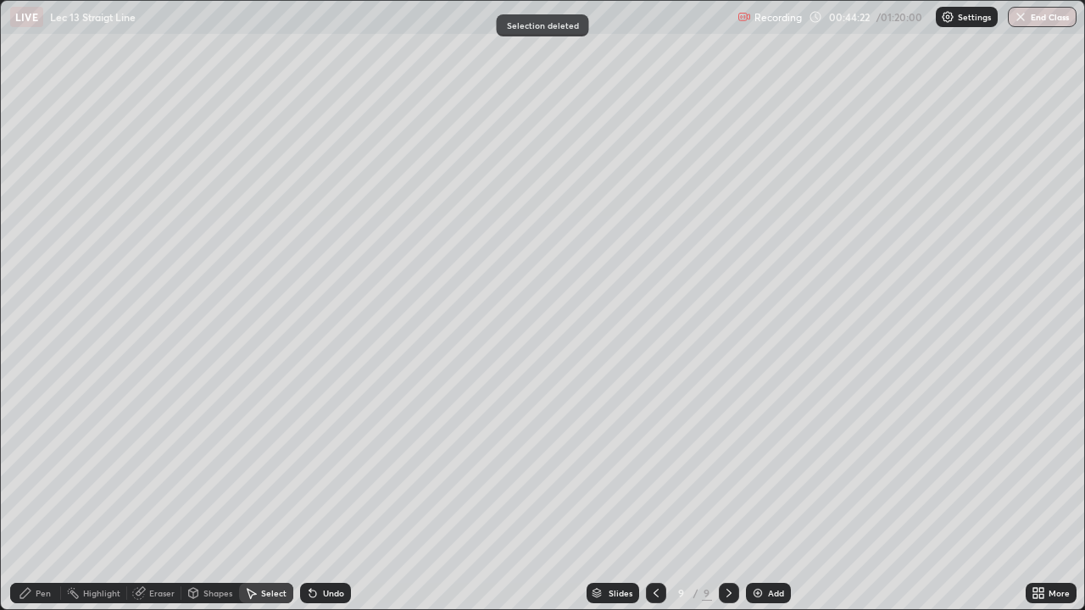
click at [47, 451] on div "Pen" at bounding box center [43, 593] width 15 height 8
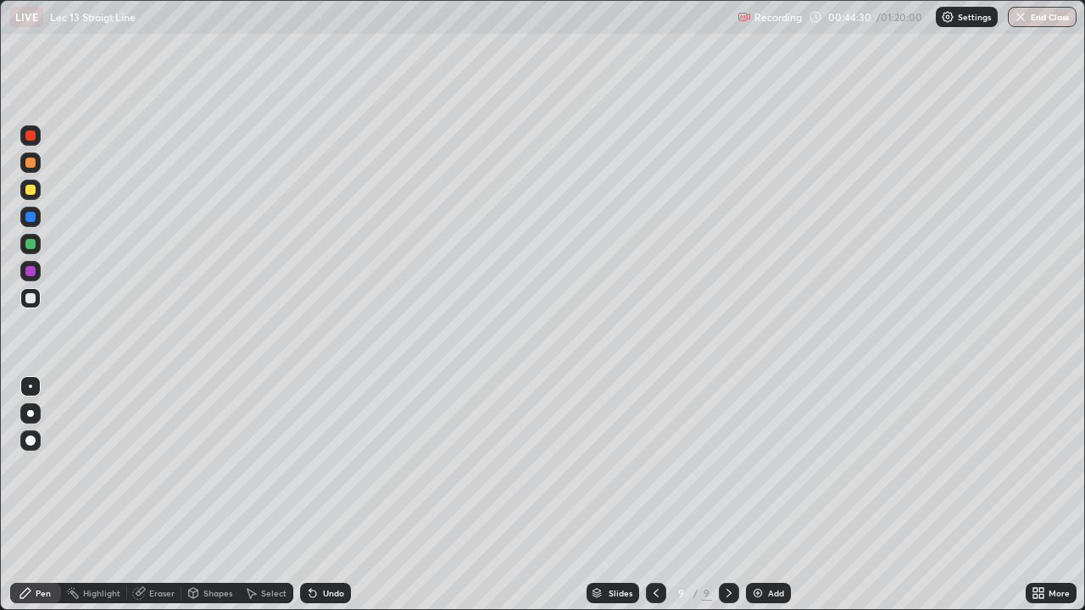
click at [652, 451] on div at bounding box center [656, 593] width 20 height 20
click at [331, 451] on div "Undo" at bounding box center [333, 593] width 21 height 8
click at [332, 451] on div "Undo" at bounding box center [333, 593] width 21 height 8
click at [335, 451] on div "Undo" at bounding box center [333, 593] width 21 height 8
click at [722, 451] on icon at bounding box center [729, 593] width 14 height 14
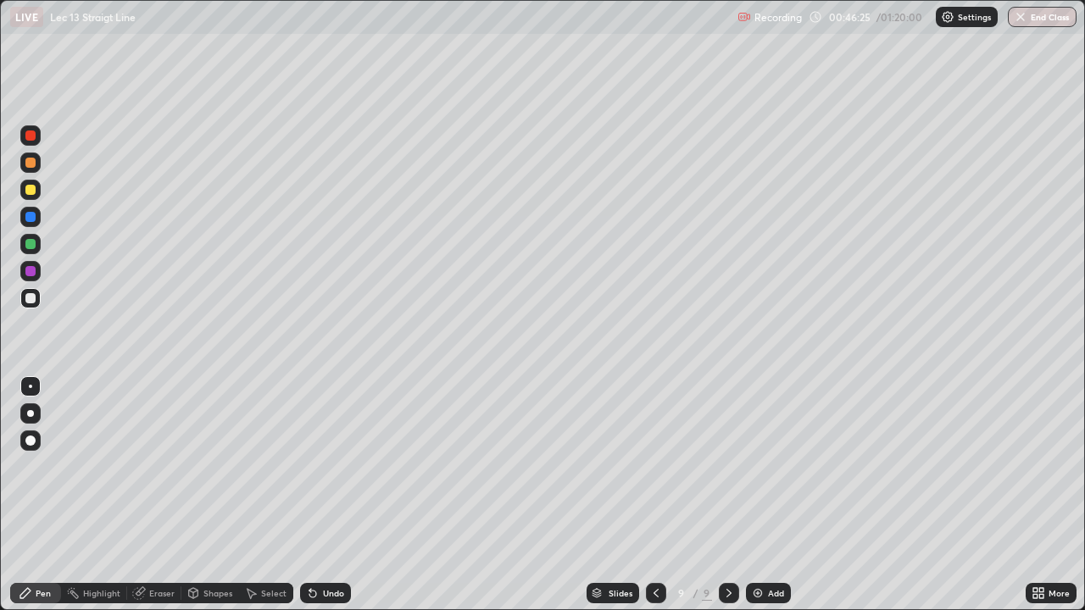
click at [322, 451] on div "Undo" at bounding box center [325, 593] width 51 height 20
click at [320, 451] on div "Undo" at bounding box center [325, 593] width 51 height 20
click at [321, 451] on div "Undo" at bounding box center [325, 593] width 51 height 20
click at [320, 451] on div "Undo" at bounding box center [325, 593] width 51 height 20
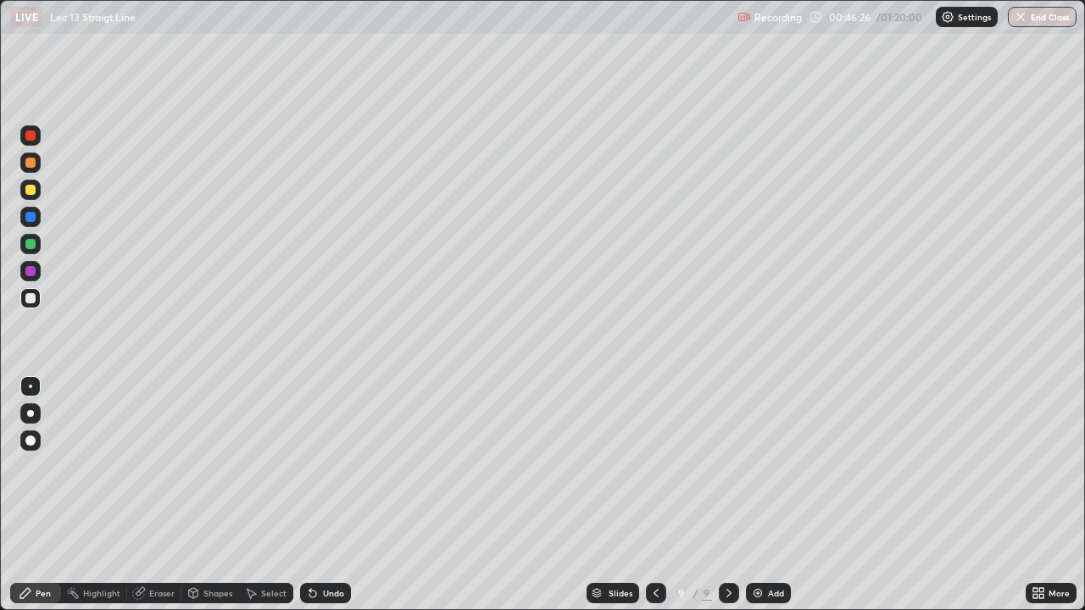
click at [320, 451] on div "Undo" at bounding box center [325, 593] width 51 height 20
click at [319, 451] on div "Undo" at bounding box center [325, 593] width 51 height 20
click at [655, 451] on icon at bounding box center [656, 593] width 14 height 14
click at [727, 451] on icon at bounding box center [729, 593] width 14 height 14
click at [157, 451] on div "Eraser" at bounding box center [154, 593] width 54 height 20
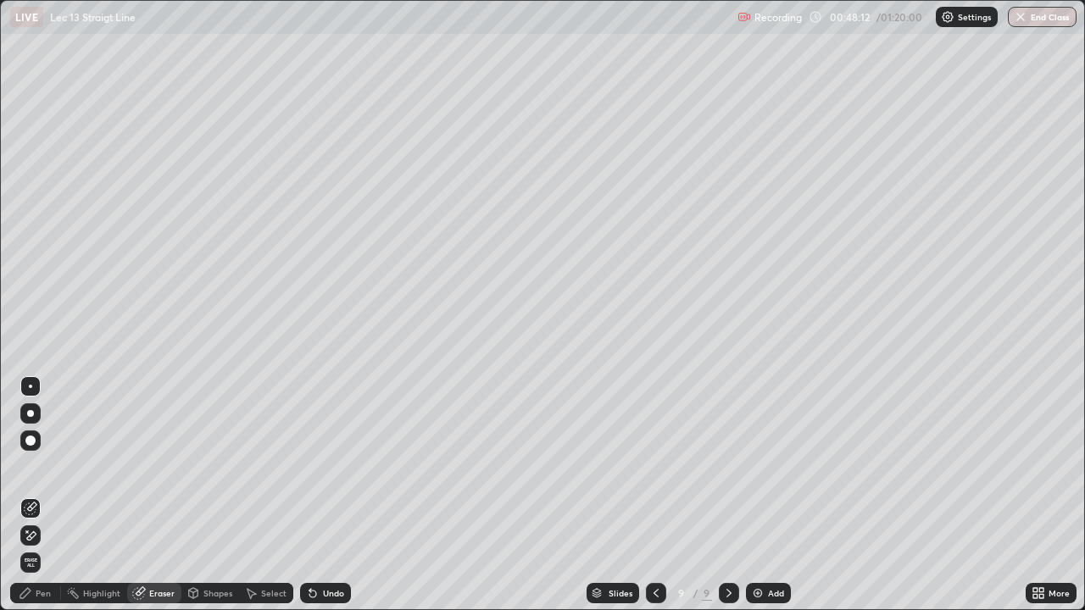
click at [48, 451] on div "Pen" at bounding box center [43, 593] width 15 height 8
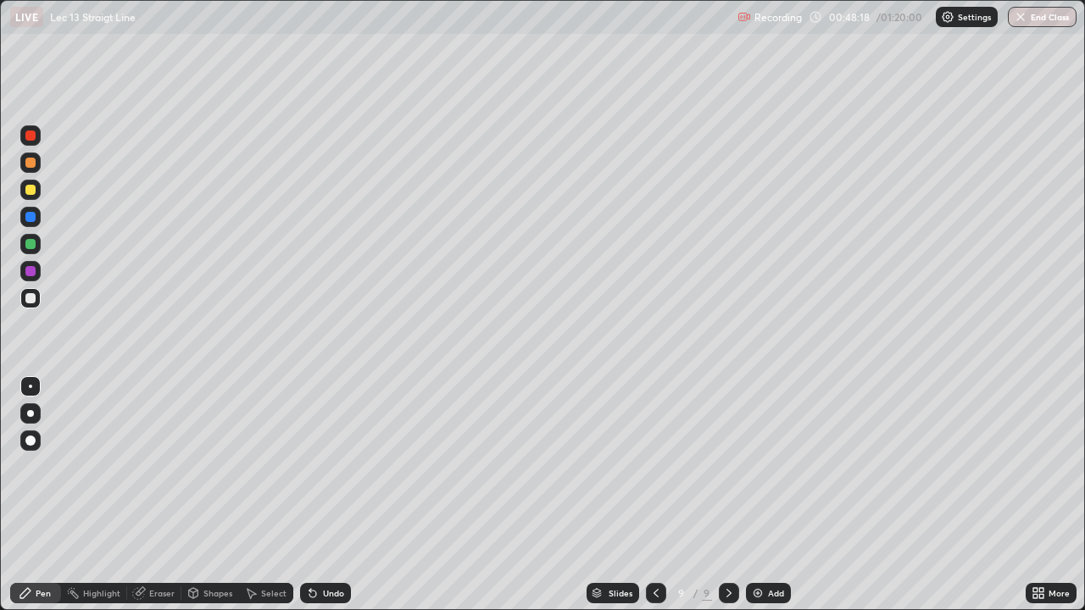
click at [158, 451] on div "Eraser" at bounding box center [161, 593] width 25 height 8
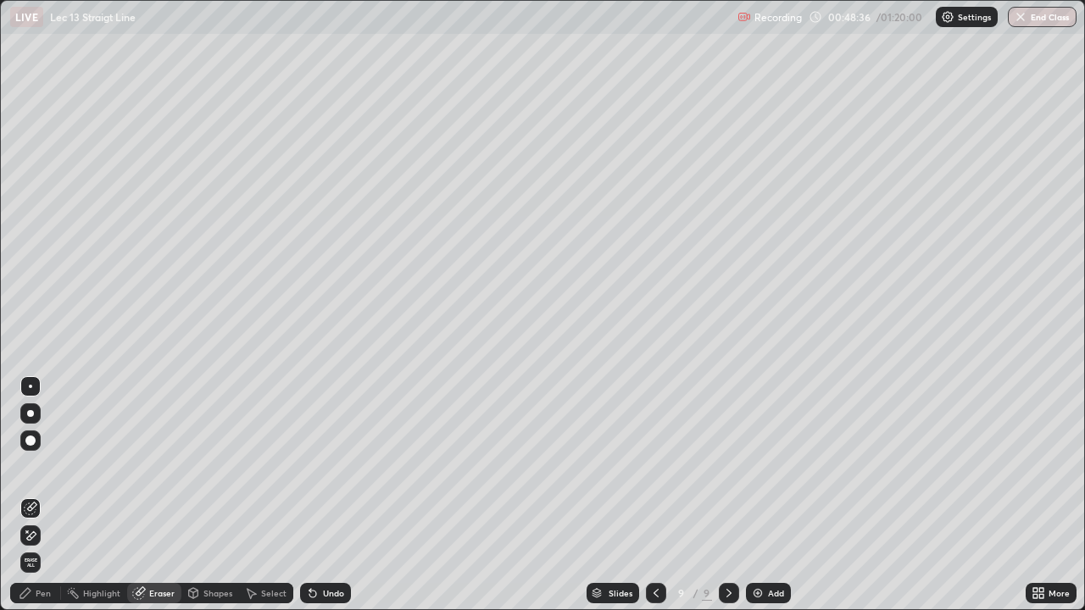
click at [270, 451] on div "Select" at bounding box center [273, 593] width 25 height 8
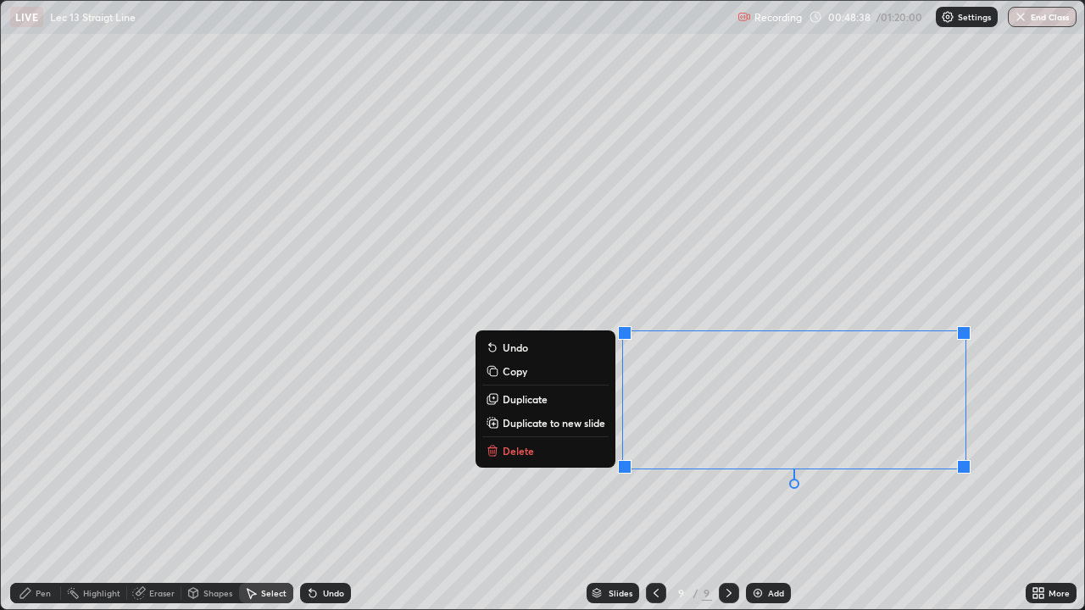
click at [557, 451] on button "Delete" at bounding box center [545, 451] width 126 height 20
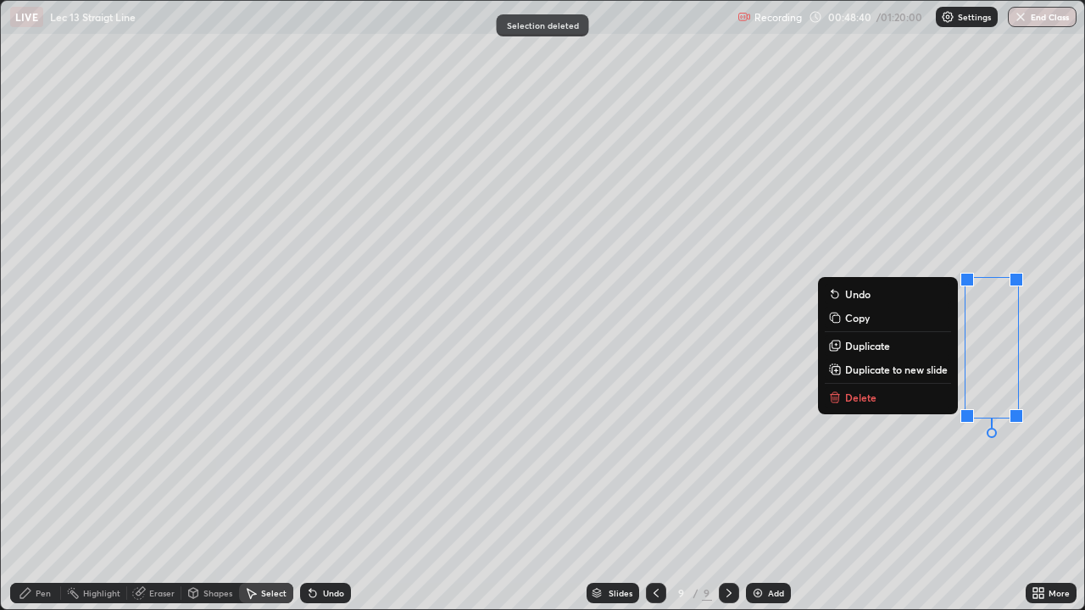
click at [896, 391] on button "Delete" at bounding box center [888, 397] width 126 height 20
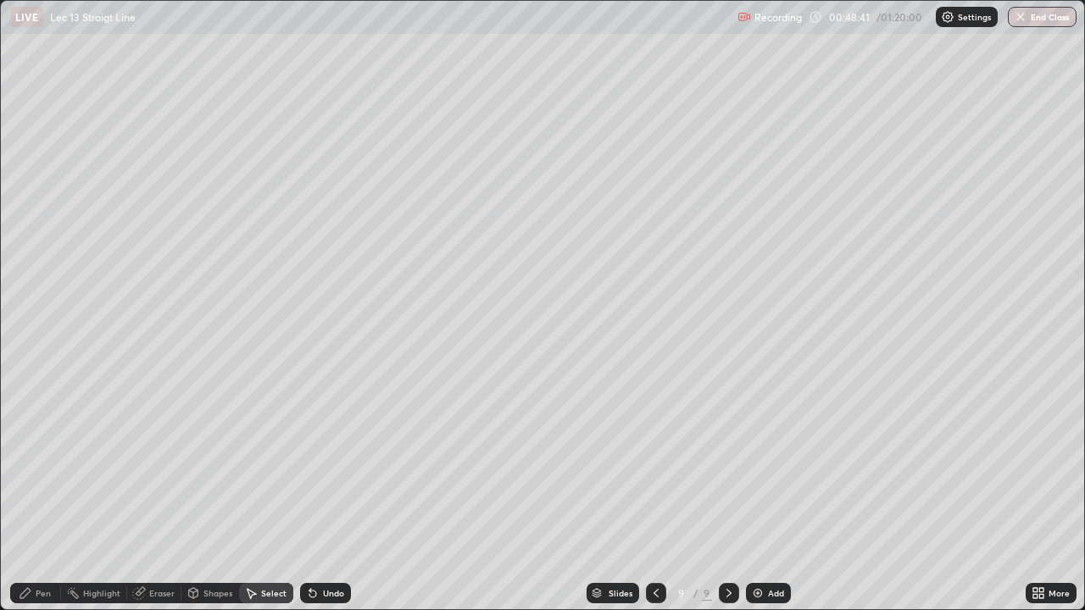
click at [53, 451] on div "Pen" at bounding box center [35, 593] width 51 height 20
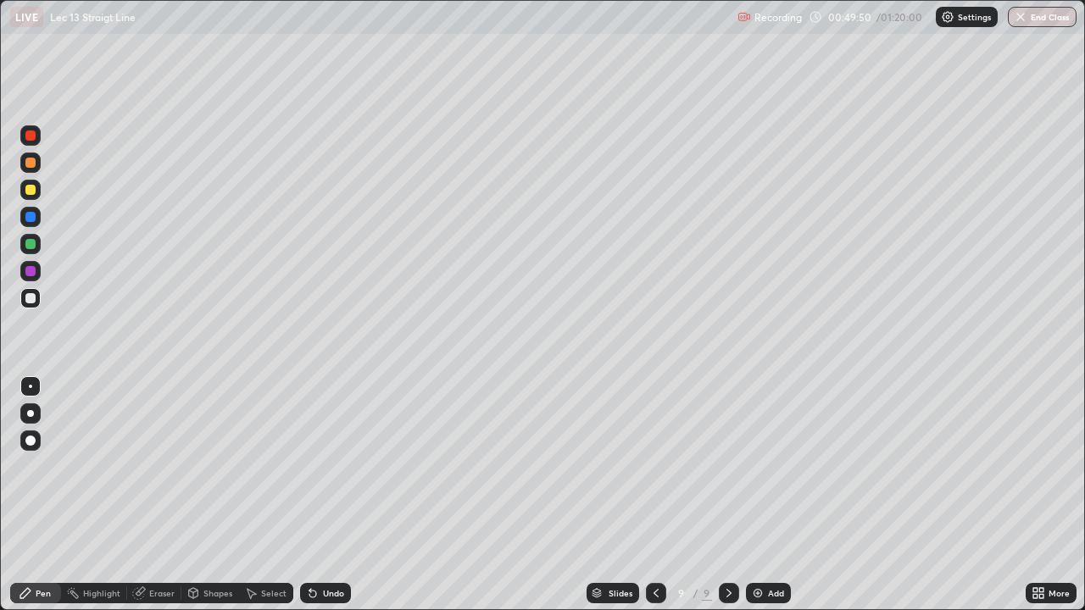
click at [729, 451] on icon at bounding box center [729, 593] width 14 height 14
click at [653, 451] on icon at bounding box center [656, 593] width 14 height 14
click at [730, 451] on icon at bounding box center [729, 593] width 14 height 14
click at [652, 451] on icon at bounding box center [656, 593] width 14 height 14
click at [653, 451] on icon at bounding box center [656, 593] width 14 height 14
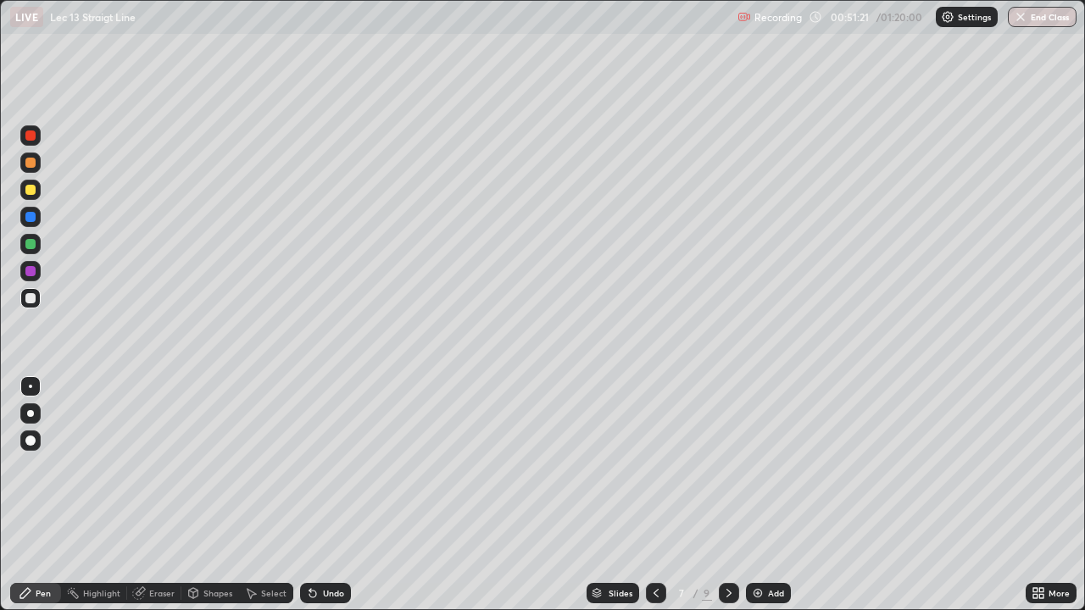
click at [727, 451] on icon at bounding box center [729, 593] width 14 height 14
click at [725, 451] on icon at bounding box center [729, 593] width 14 height 14
click at [784, 451] on div "Slides 9 / 9 Add" at bounding box center [688, 593] width 675 height 34
click at [654, 451] on icon at bounding box center [656, 593] width 14 height 14
click at [727, 451] on icon at bounding box center [728, 593] width 5 height 8
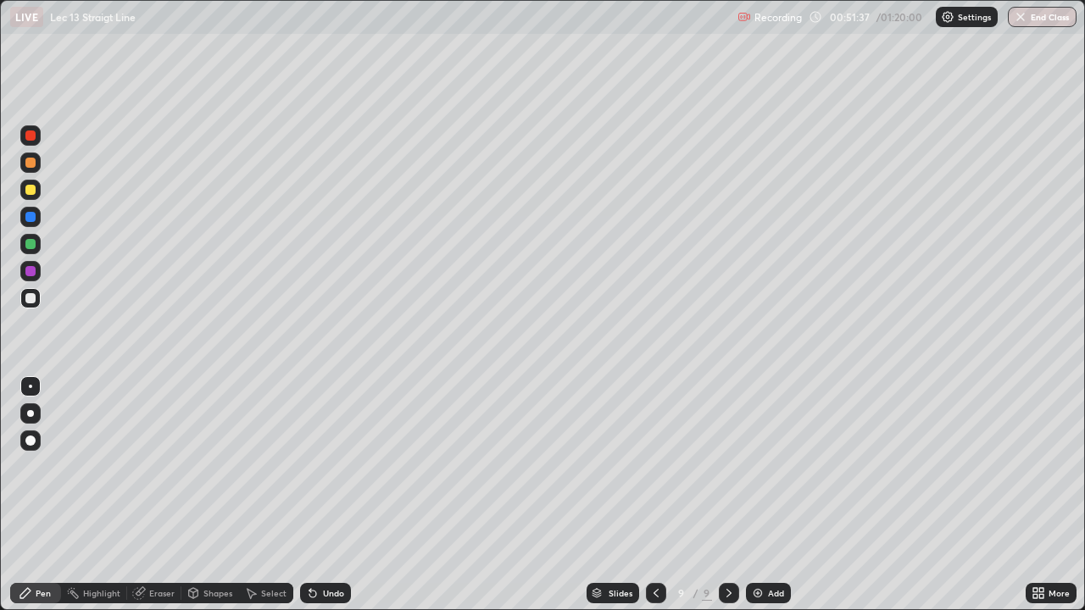
click at [763, 451] on img at bounding box center [758, 593] width 14 height 14
click at [651, 451] on icon at bounding box center [655, 593] width 14 height 14
click at [653, 451] on icon at bounding box center [655, 593] width 14 height 14
click at [727, 451] on icon at bounding box center [729, 593] width 14 height 14
click at [726, 451] on icon at bounding box center [729, 593] width 14 height 14
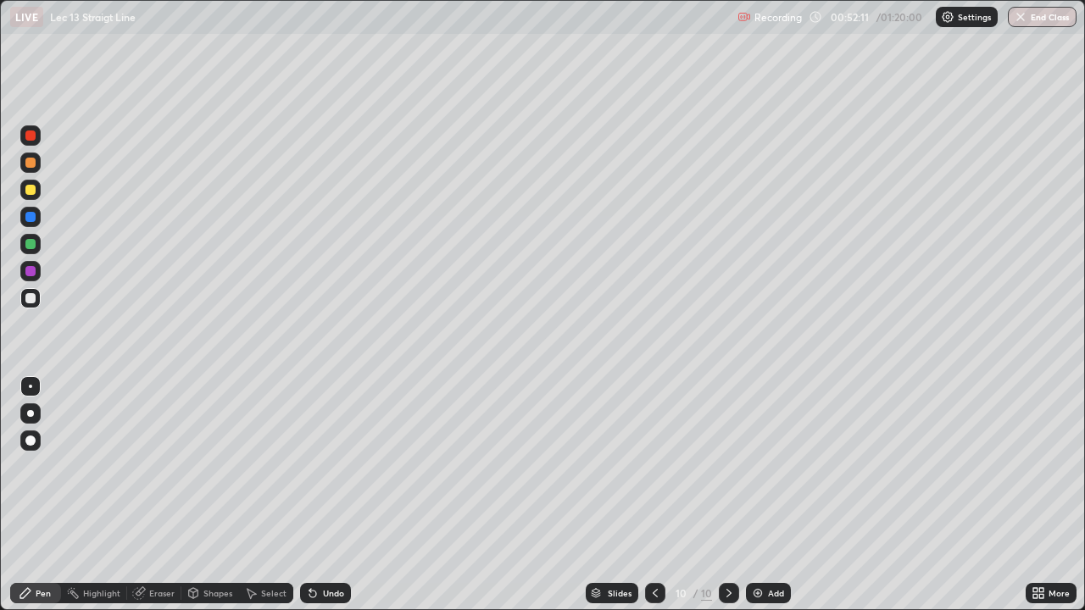
click at [267, 451] on div "Select" at bounding box center [273, 593] width 25 height 8
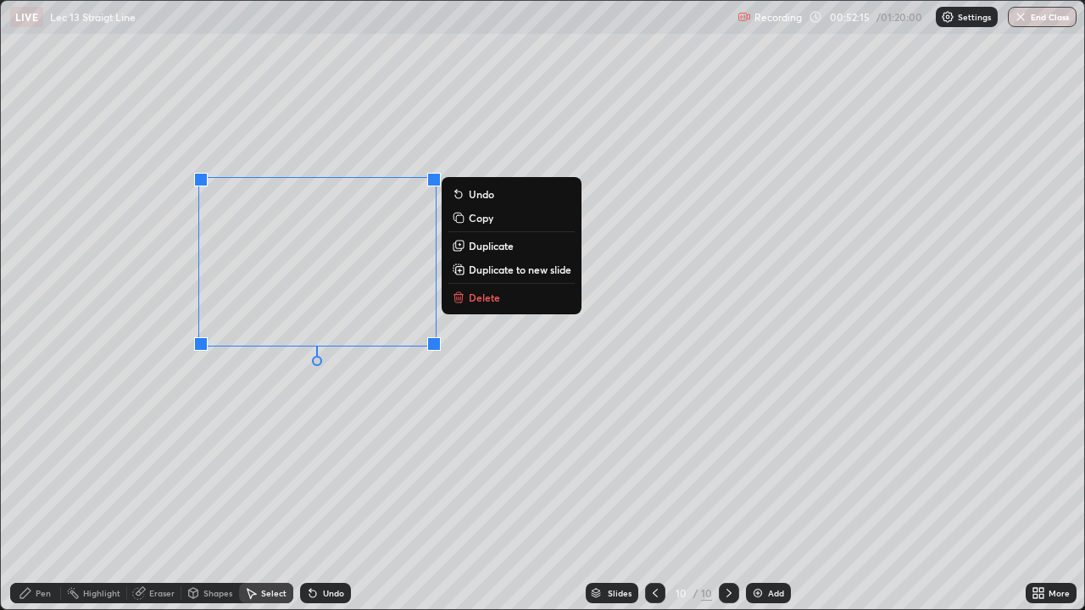
click at [457, 298] on icon at bounding box center [457, 298] width 0 height 3
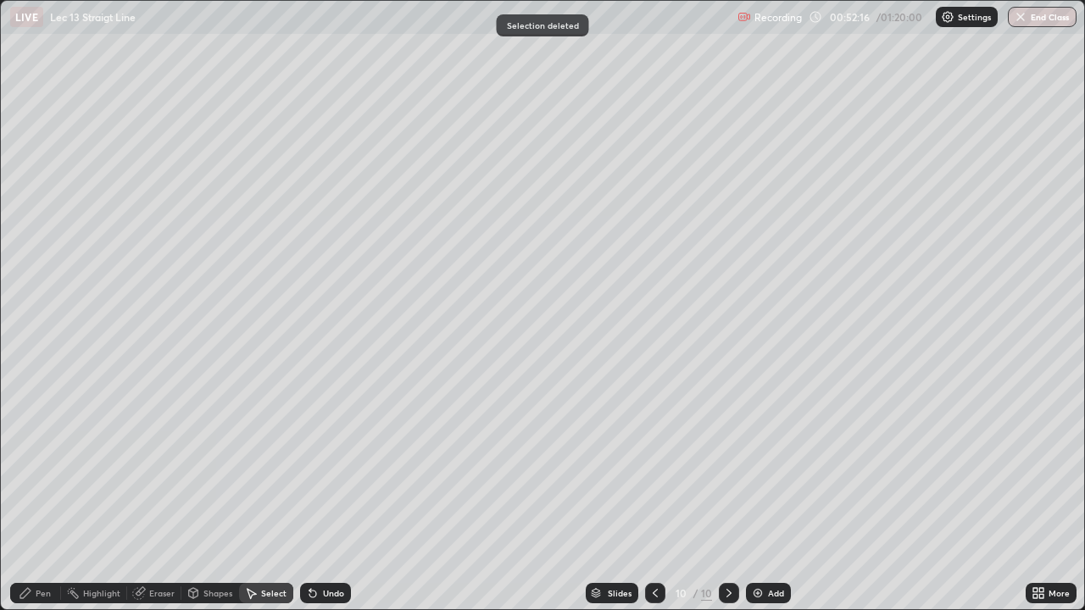
click at [652, 451] on icon at bounding box center [655, 593] width 14 height 14
click at [653, 451] on icon at bounding box center [655, 593] width 14 height 14
click at [47, 451] on div "Pen" at bounding box center [43, 593] width 15 height 8
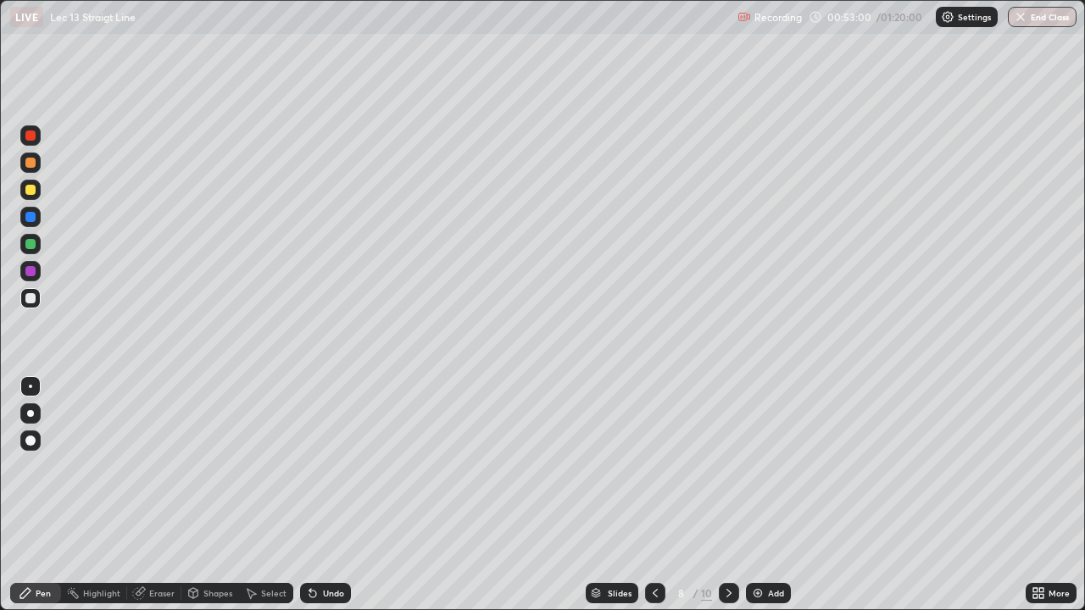
click at [727, 451] on icon at bounding box center [729, 593] width 14 height 14
click at [653, 451] on icon at bounding box center [655, 593] width 14 height 14
click at [325, 451] on div "Undo" at bounding box center [333, 593] width 21 height 8
click at [327, 451] on div "Undo" at bounding box center [333, 593] width 21 height 8
click at [328, 451] on div "Undo" at bounding box center [333, 593] width 21 height 8
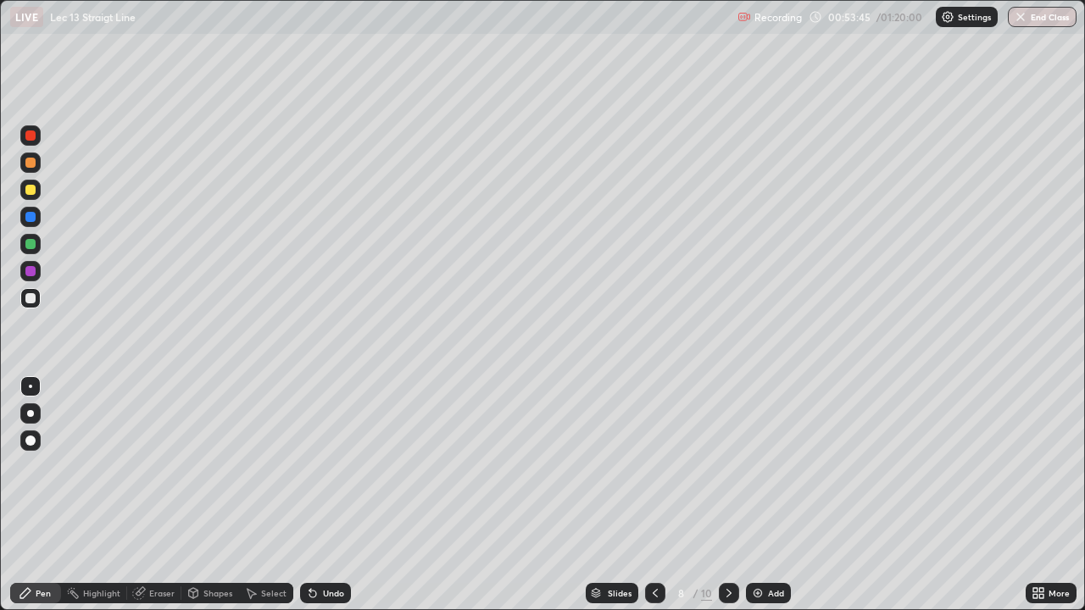
click at [652, 451] on icon at bounding box center [655, 593] width 14 height 14
click at [653, 451] on icon at bounding box center [655, 593] width 14 height 14
click at [727, 451] on icon at bounding box center [728, 593] width 5 height 8
click at [725, 451] on icon at bounding box center [729, 593] width 14 height 14
click at [728, 451] on icon at bounding box center [729, 593] width 14 height 14
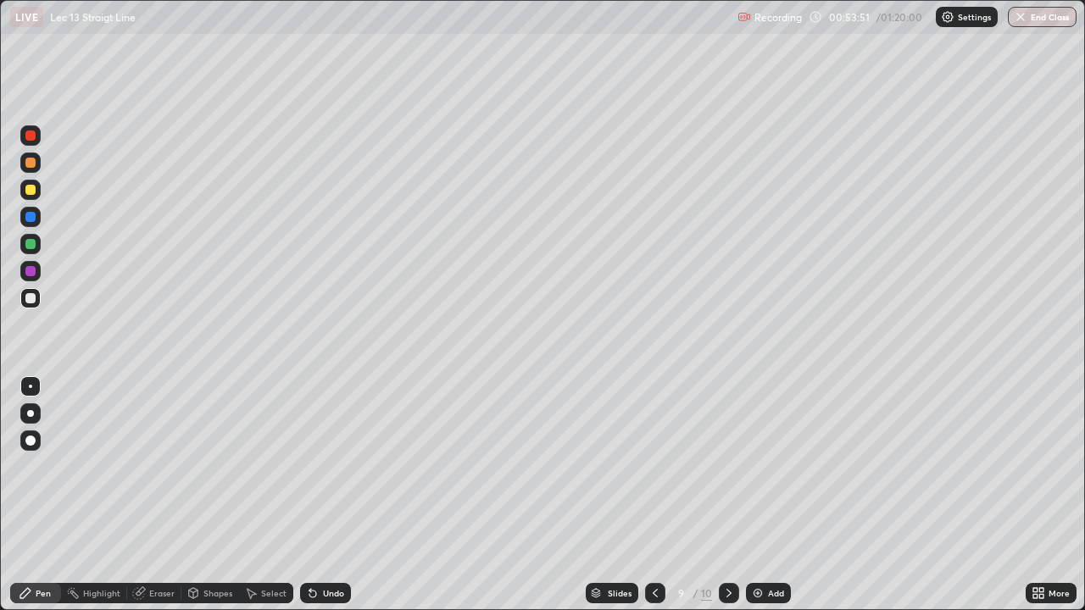
click at [654, 451] on icon at bounding box center [655, 593] width 14 height 14
click at [152, 451] on div "Eraser" at bounding box center [161, 593] width 25 height 8
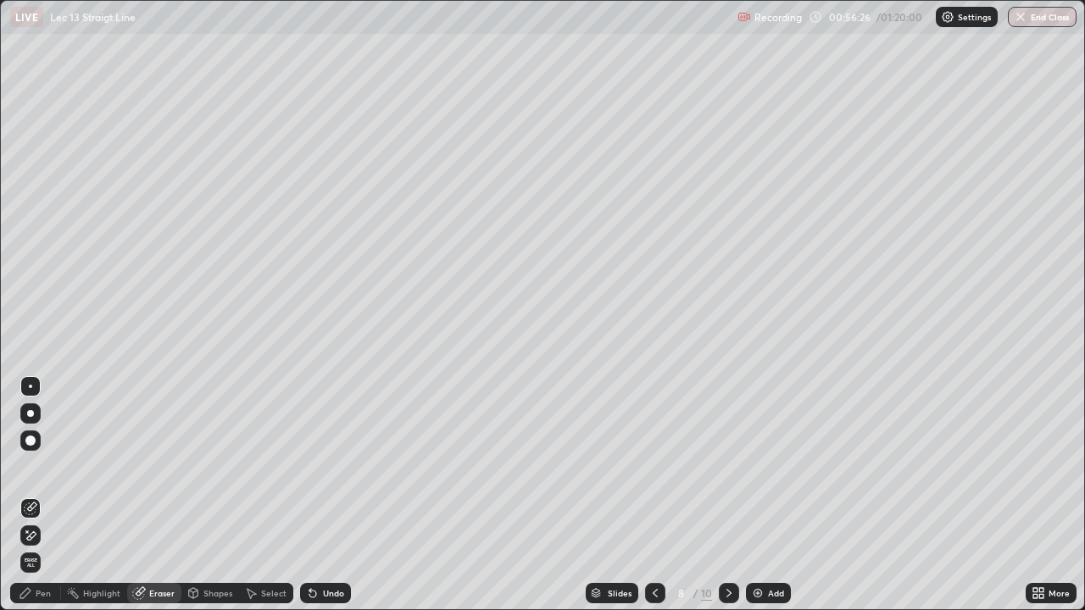
click at [47, 451] on div "Pen" at bounding box center [43, 593] width 15 height 8
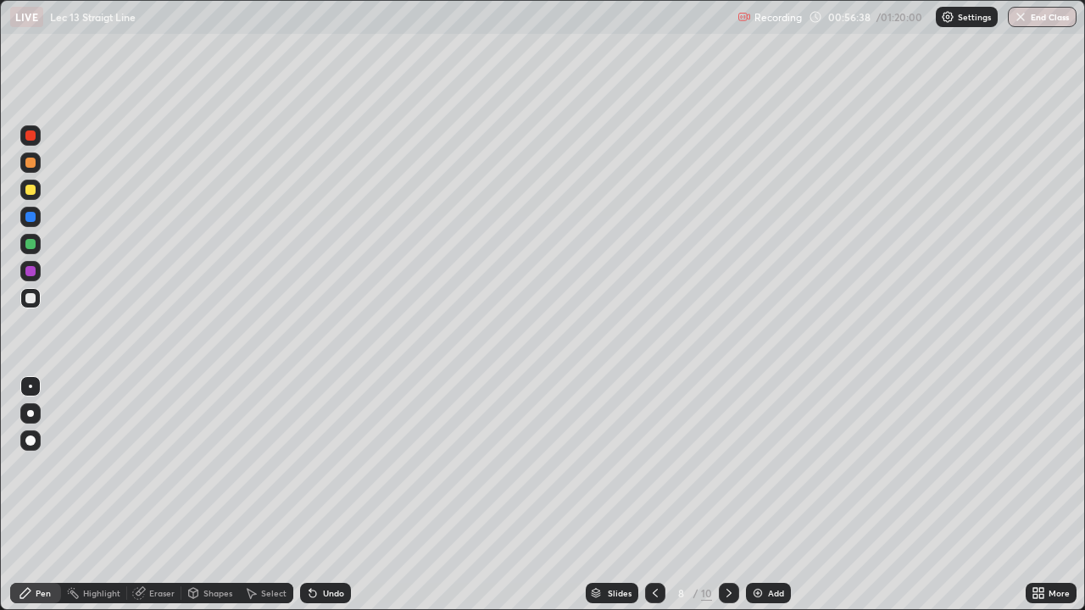
click at [726, 451] on icon at bounding box center [729, 593] width 14 height 14
click at [327, 451] on div "Undo" at bounding box center [333, 593] width 21 height 8
click at [310, 451] on icon at bounding box center [312, 594] width 7 height 7
click at [323, 451] on div "Undo" at bounding box center [333, 593] width 21 height 8
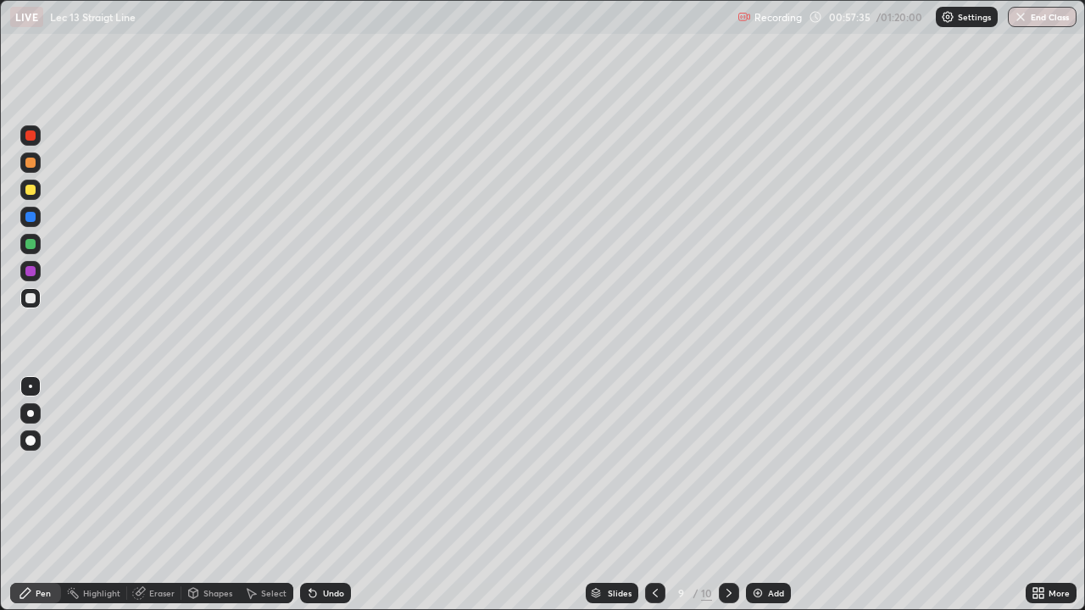
click at [323, 451] on div "Undo" at bounding box center [333, 593] width 21 height 8
click at [325, 451] on div "Undo" at bounding box center [333, 593] width 21 height 8
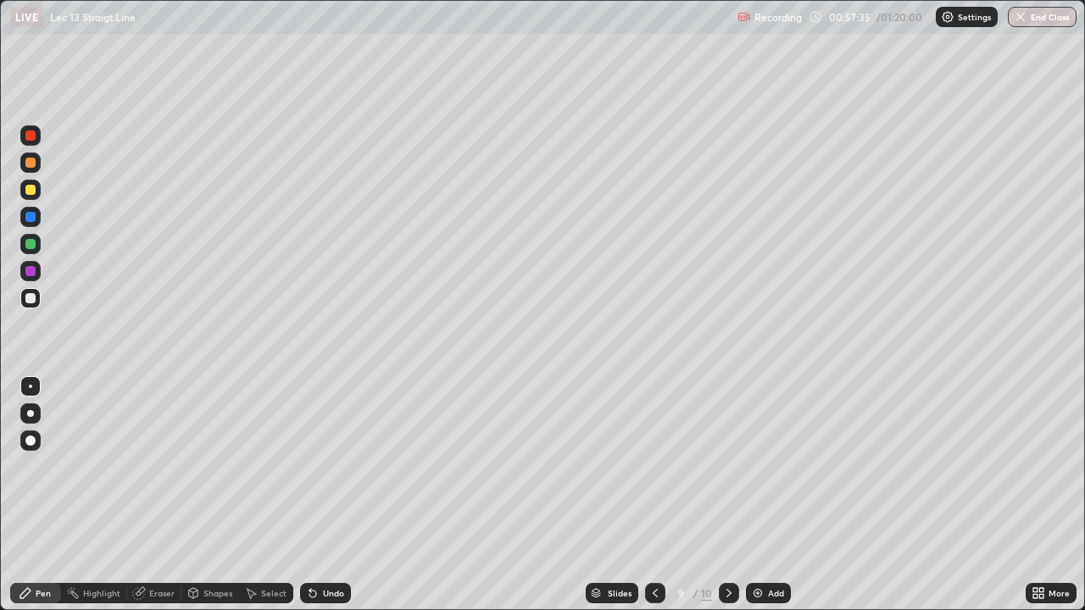
click at [325, 451] on div "Undo" at bounding box center [333, 593] width 21 height 8
click at [326, 451] on div "Undo" at bounding box center [333, 593] width 21 height 8
click at [325, 451] on div "Undo" at bounding box center [333, 593] width 21 height 8
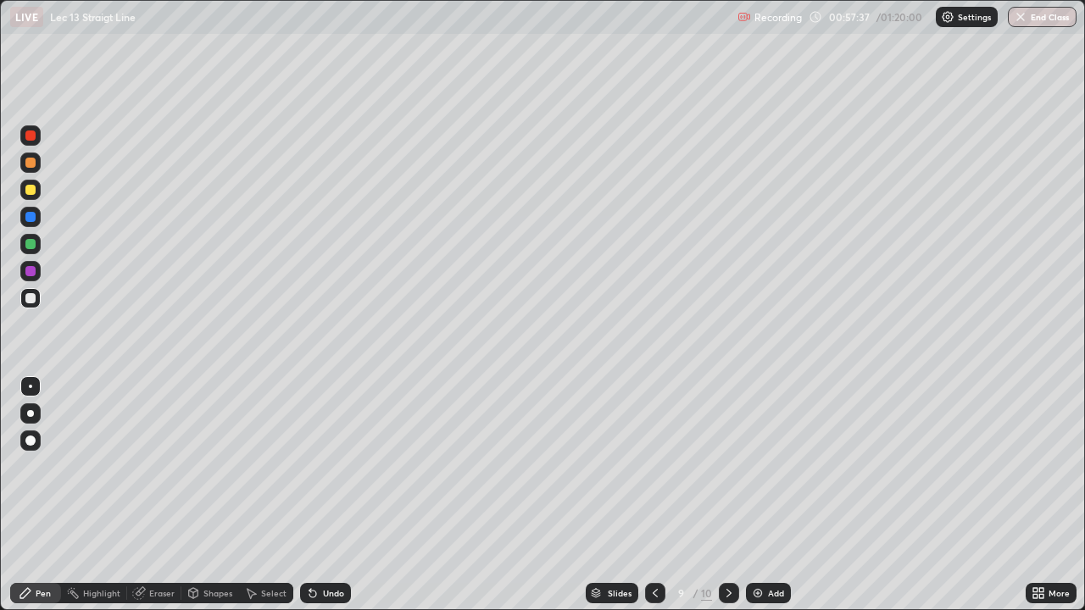
click at [325, 451] on div "Undo" at bounding box center [333, 593] width 21 height 8
click at [653, 451] on icon at bounding box center [655, 593] width 14 height 14
click at [726, 451] on icon at bounding box center [728, 593] width 5 height 8
click at [262, 451] on div "Select" at bounding box center [273, 593] width 25 height 8
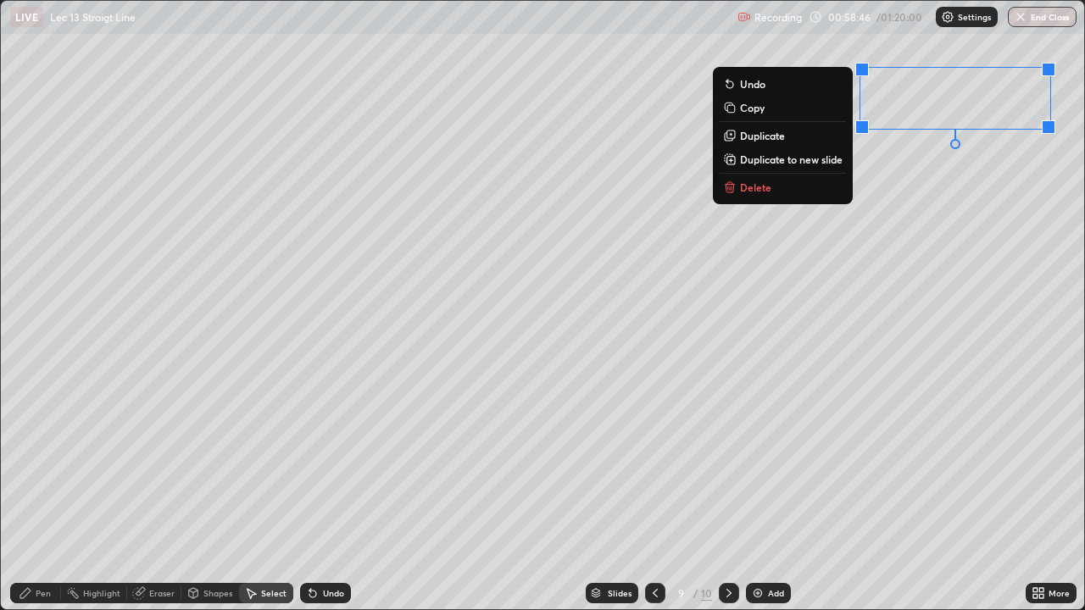
click at [788, 189] on button "Delete" at bounding box center [783, 187] width 126 height 20
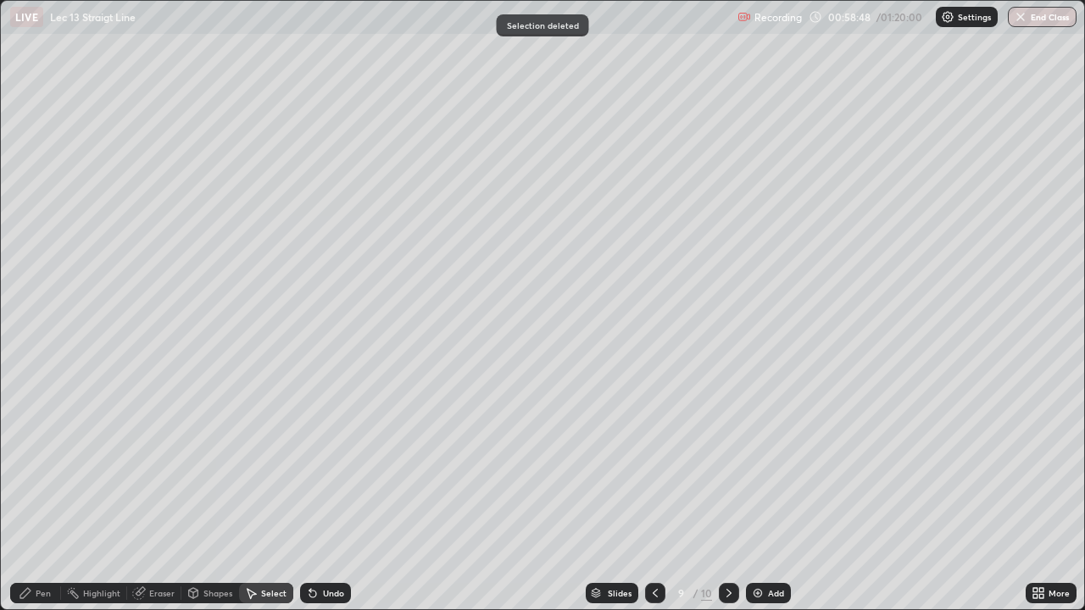
click at [43, 451] on div "Pen" at bounding box center [43, 593] width 15 height 8
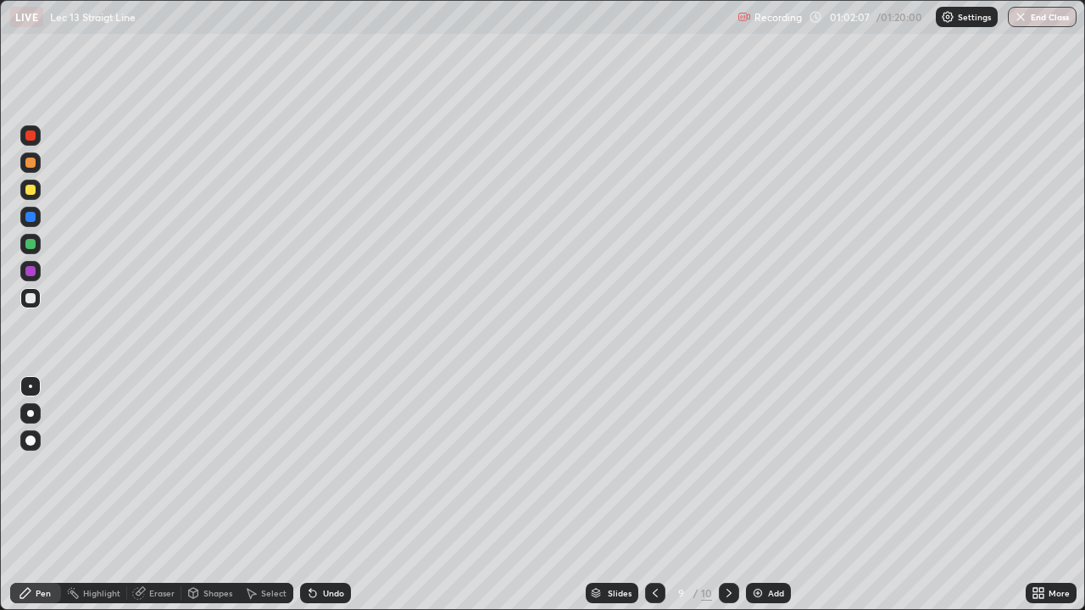
click at [755, 451] on img at bounding box center [758, 593] width 14 height 14
click at [332, 451] on div "Undo" at bounding box center [333, 593] width 21 height 8
click at [334, 451] on div "Undo" at bounding box center [333, 593] width 21 height 8
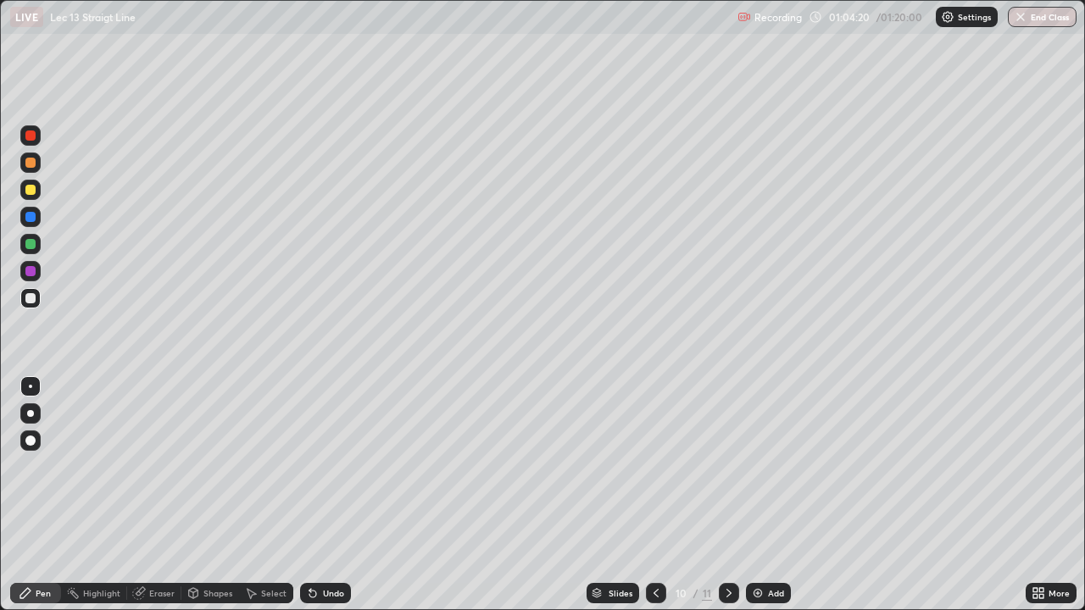
click at [326, 451] on div "Undo" at bounding box center [333, 593] width 21 height 8
click at [324, 451] on div "Undo" at bounding box center [325, 593] width 51 height 20
click at [323, 451] on div "Undo" at bounding box center [333, 593] width 21 height 8
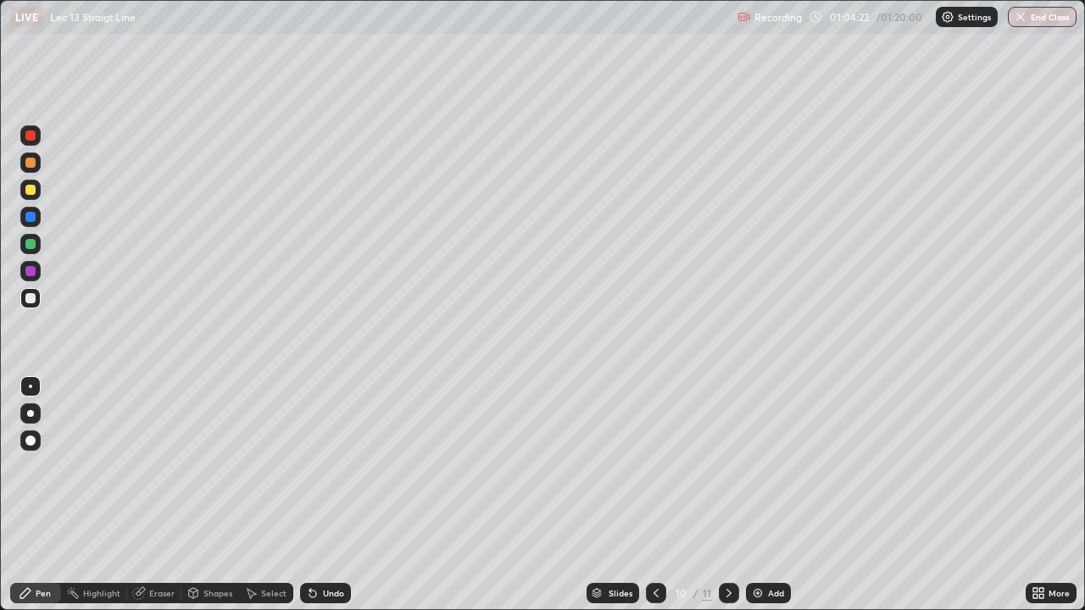
click at [323, 451] on div "Undo" at bounding box center [333, 593] width 21 height 8
click at [277, 451] on div "Select" at bounding box center [273, 593] width 25 height 8
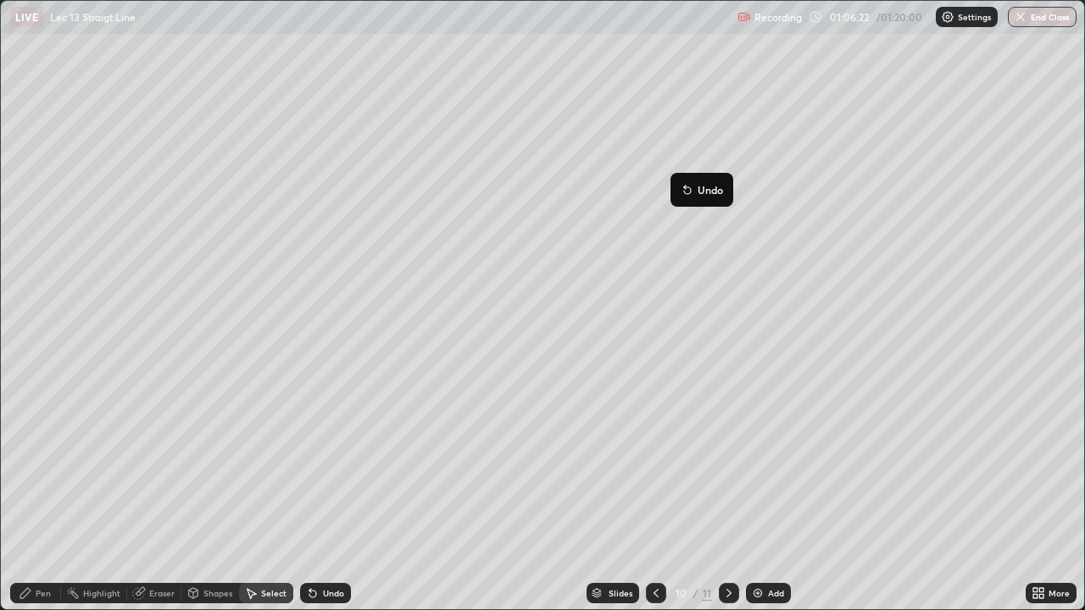
click at [42, 451] on div "Pen" at bounding box center [35, 593] width 51 height 20
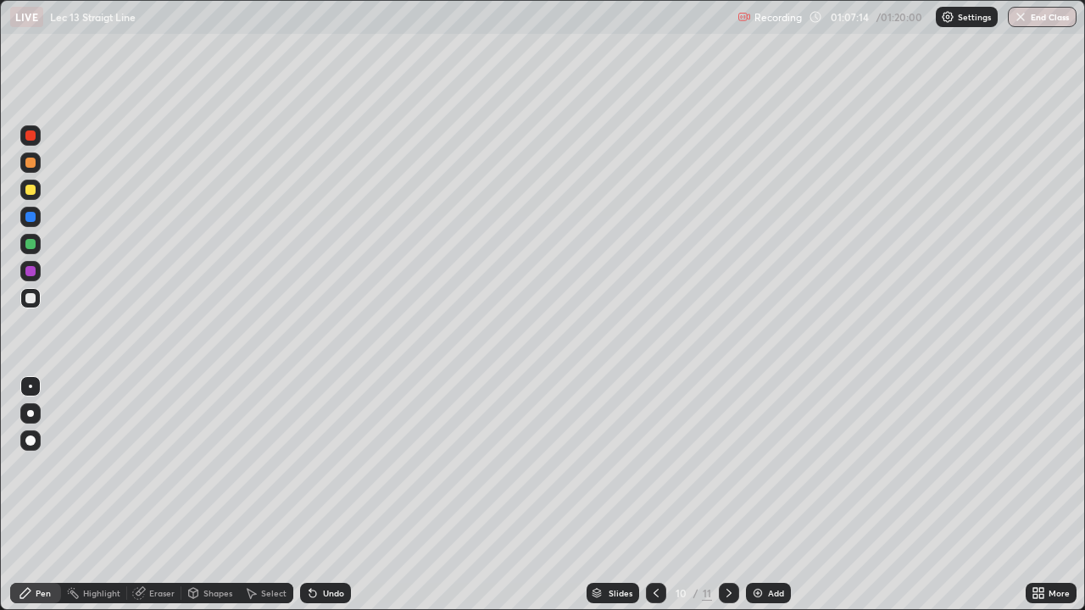
click at [323, 451] on div "Undo" at bounding box center [333, 593] width 21 height 8
click at [320, 451] on div "Undo" at bounding box center [325, 593] width 51 height 20
click at [319, 451] on div "Undo" at bounding box center [325, 593] width 51 height 20
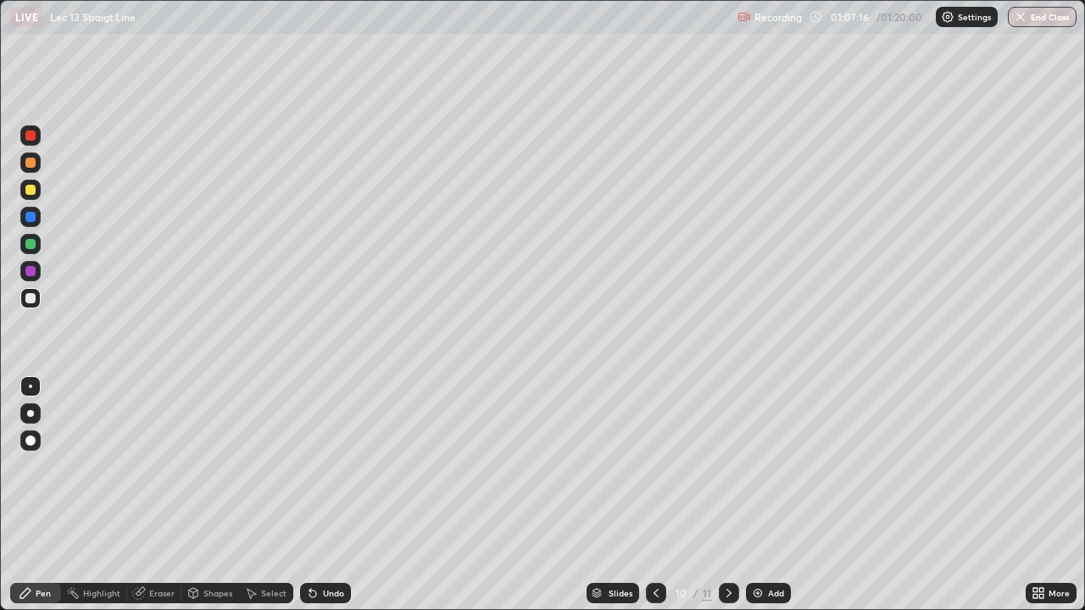
click at [318, 451] on div "Undo" at bounding box center [325, 593] width 51 height 20
click at [319, 451] on div "Undo" at bounding box center [325, 593] width 51 height 20
click at [318, 451] on div "Undo" at bounding box center [325, 593] width 51 height 20
click at [161, 451] on div "Eraser" at bounding box center [161, 593] width 25 height 8
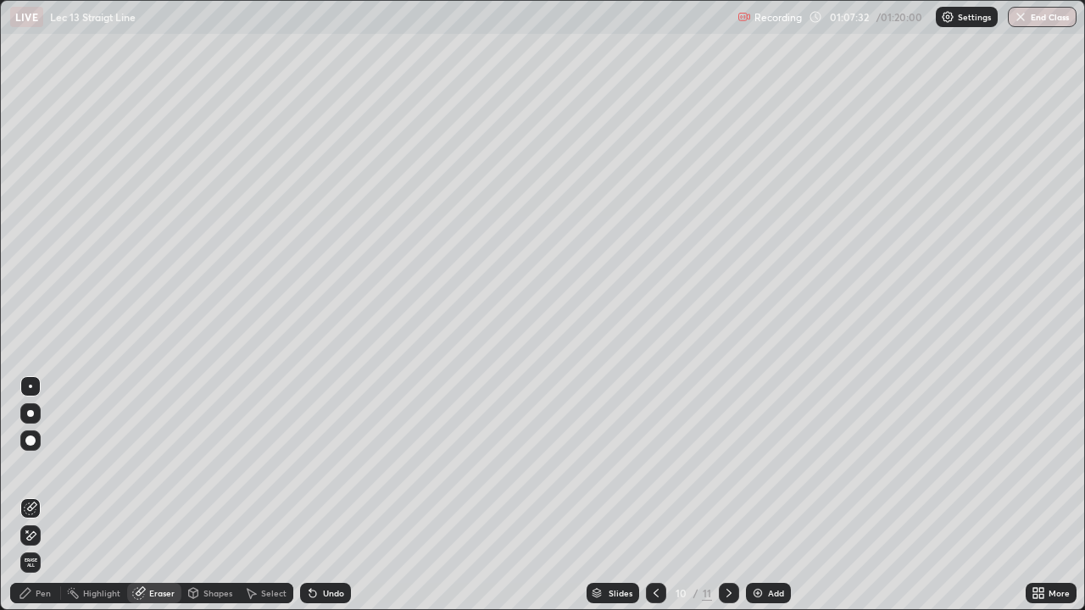
click at [35, 451] on div "Pen" at bounding box center [35, 593] width 51 height 20
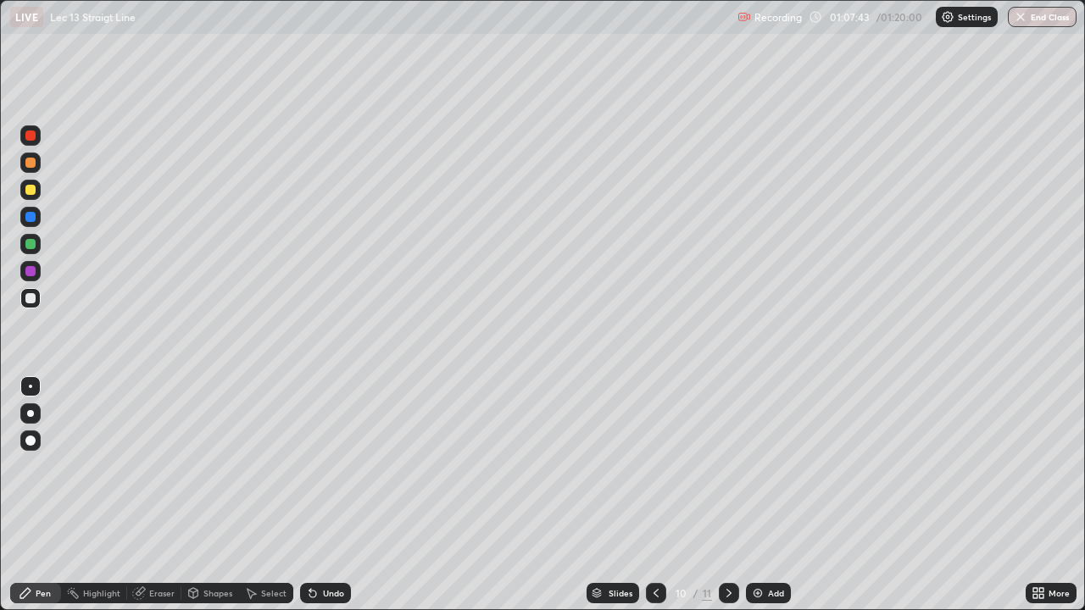
click at [151, 451] on div "Eraser" at bounding box center [161, 593] width 25 height 8
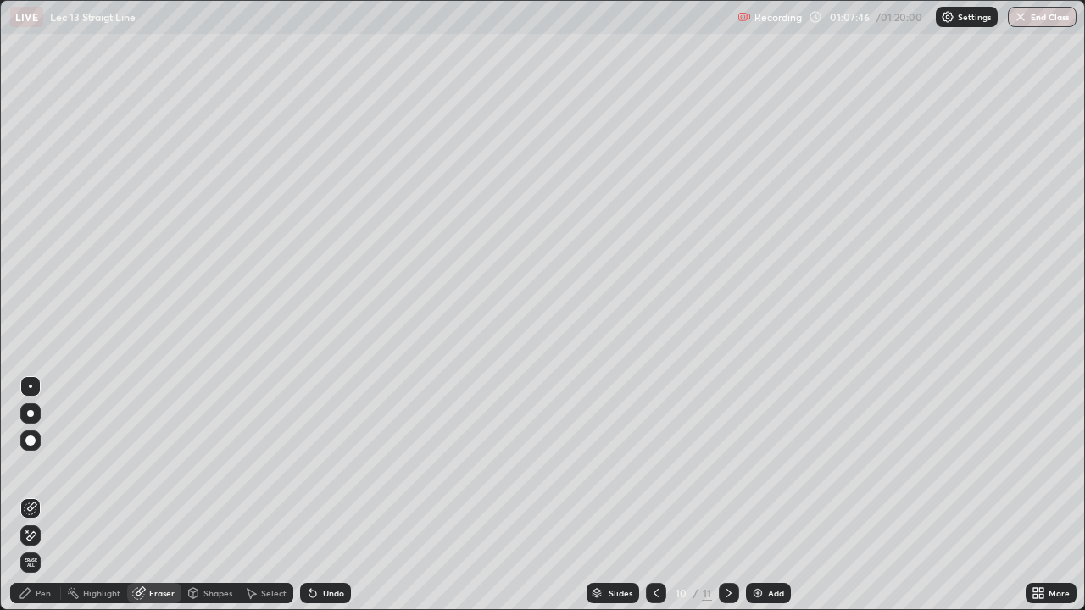
click at [47, 451] on div "Pen" at bounding box center [43, 593] width 15 height 8
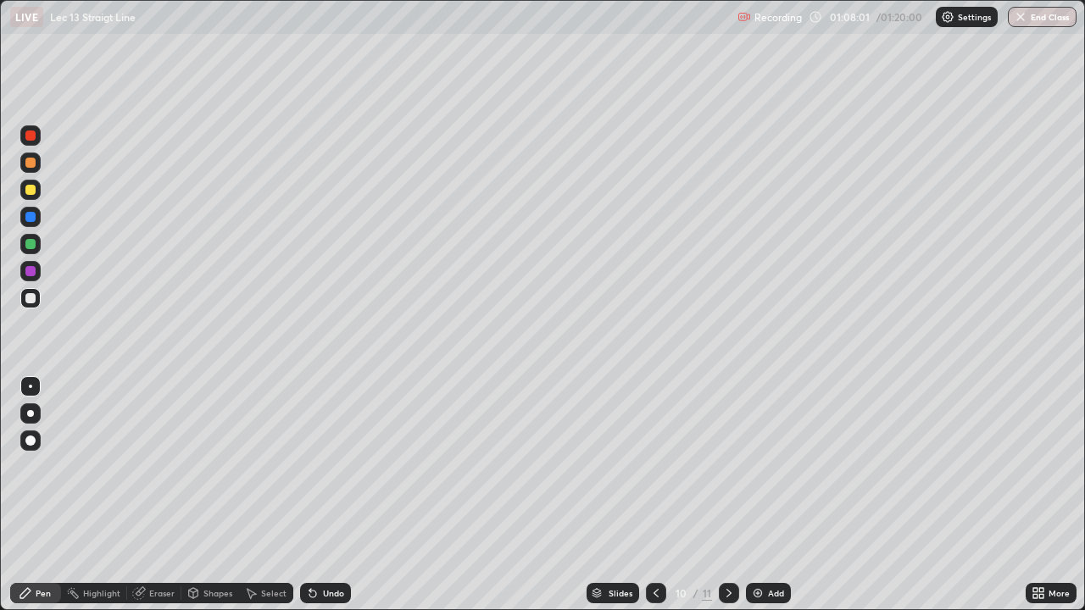
click at [325, 451] on div "Undo" at bounding box center [333, 593] width 21 height 8
click at [1045, 19] on button "End Class" at bounding box center [1042, 17] width 69 height 20
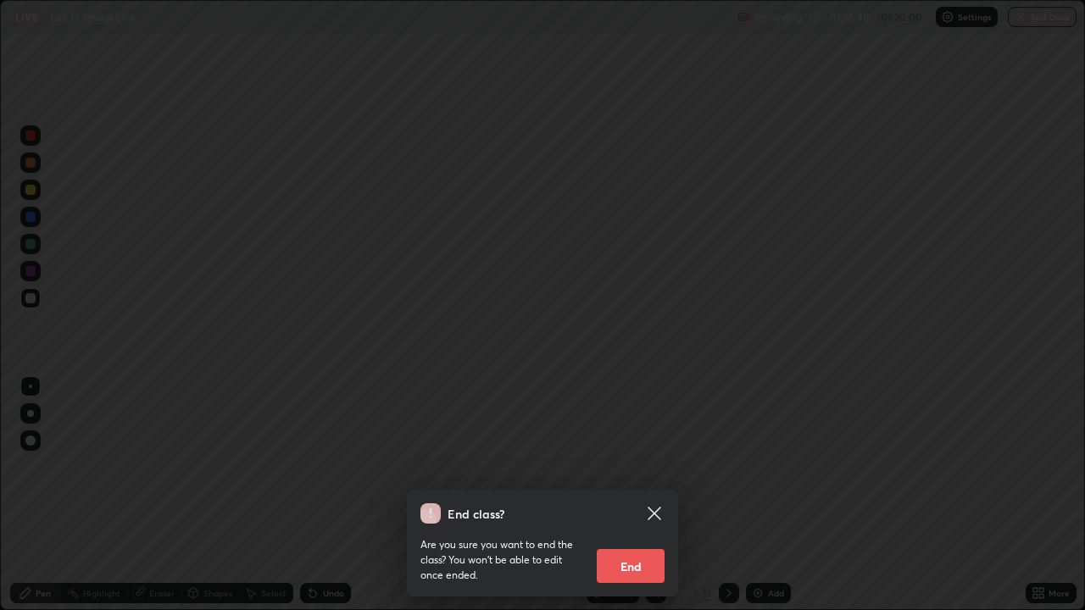
click at [656, 451] on button "End" at bounding box center [631, 566] width 68 height 34
